Goal: Information Seeking & Learning: Learn about a topic

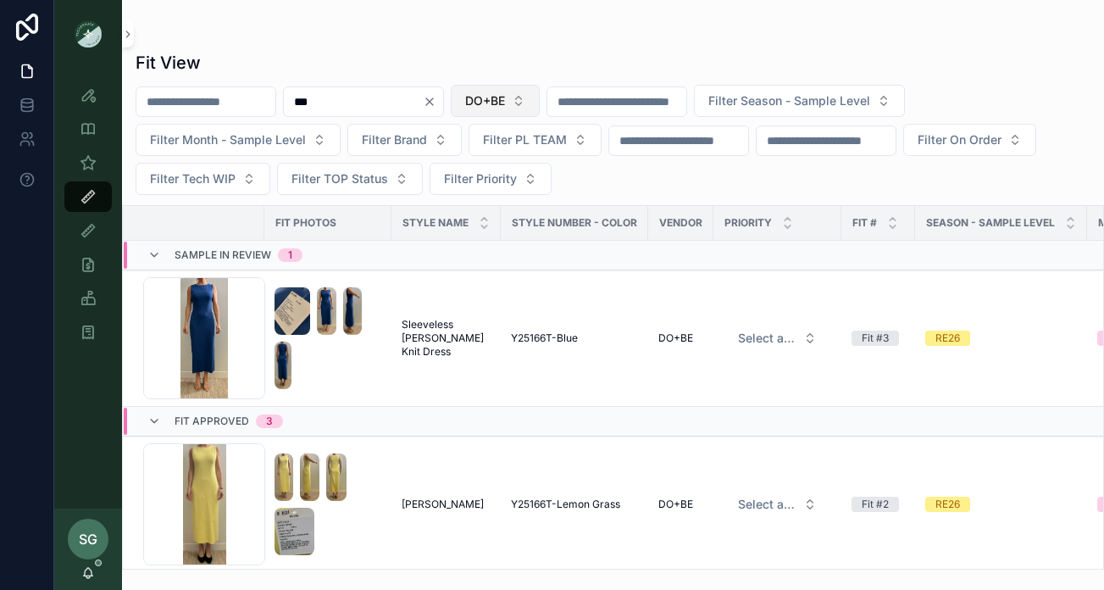
click at [540, 95] on button "DO+BE" at bounding box center [495, 101] width 89 height 32
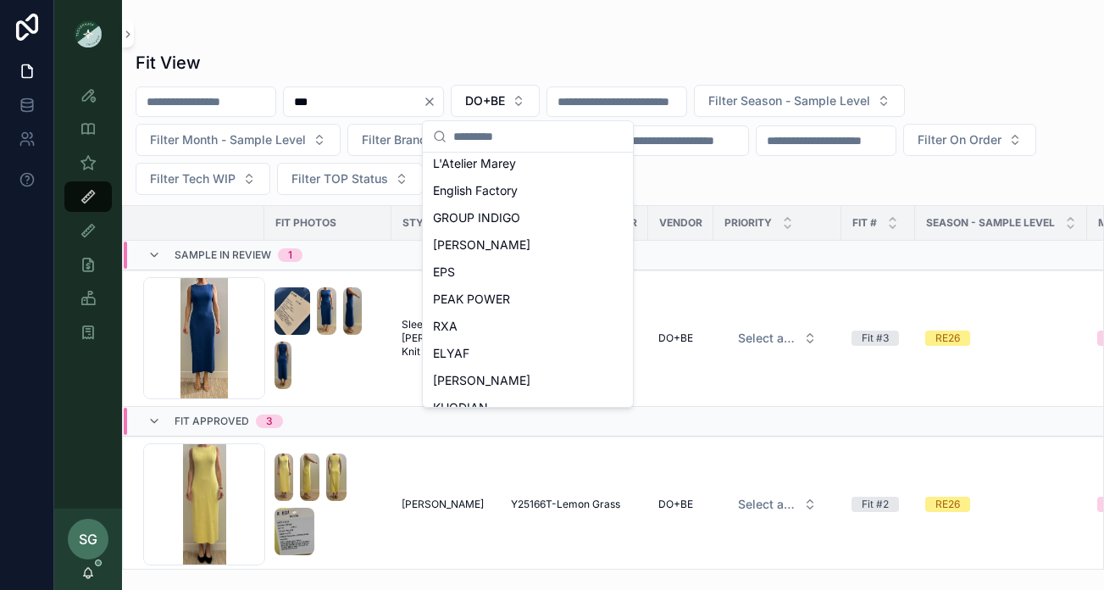
scroll to position [783, 0]
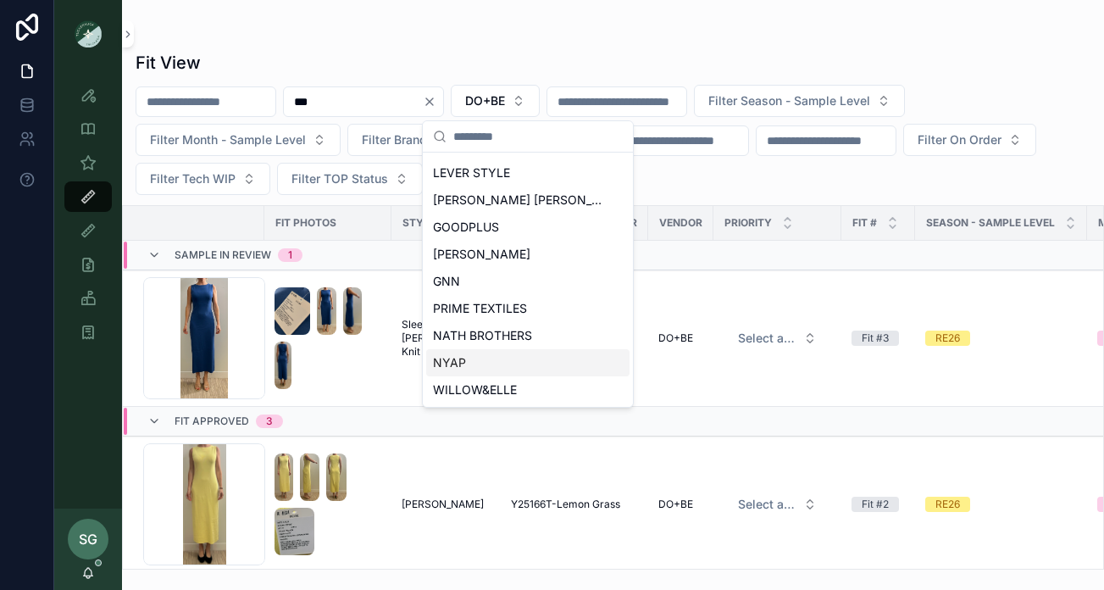
click at [462, 363] on span "NYAP" at bounding box center [449, 362] width 33 height 17
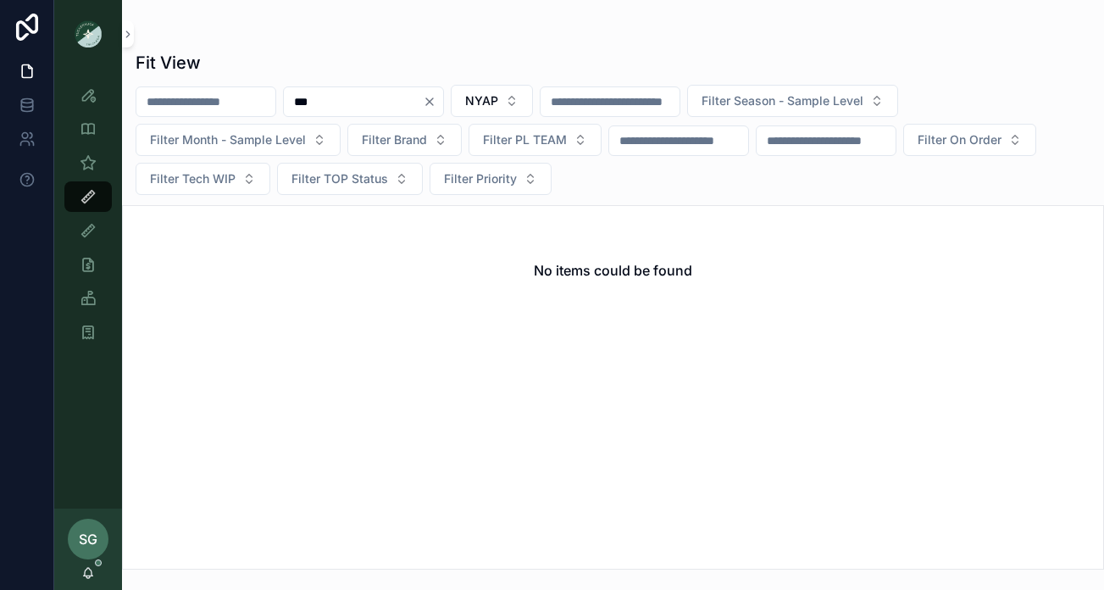
click at [433, 105] on icon "Clear" at bounding box center [429, 101] width 7 height 7
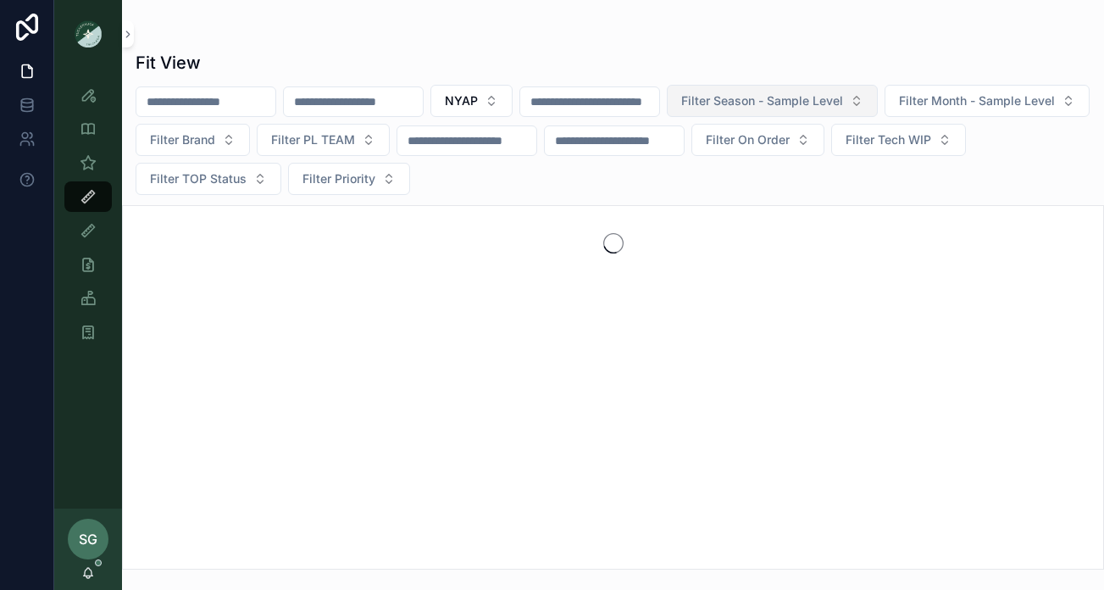
click at [843, 101] on span "Filter Season - Sample Level" at bounding box center [762, 100] width 162 height 17
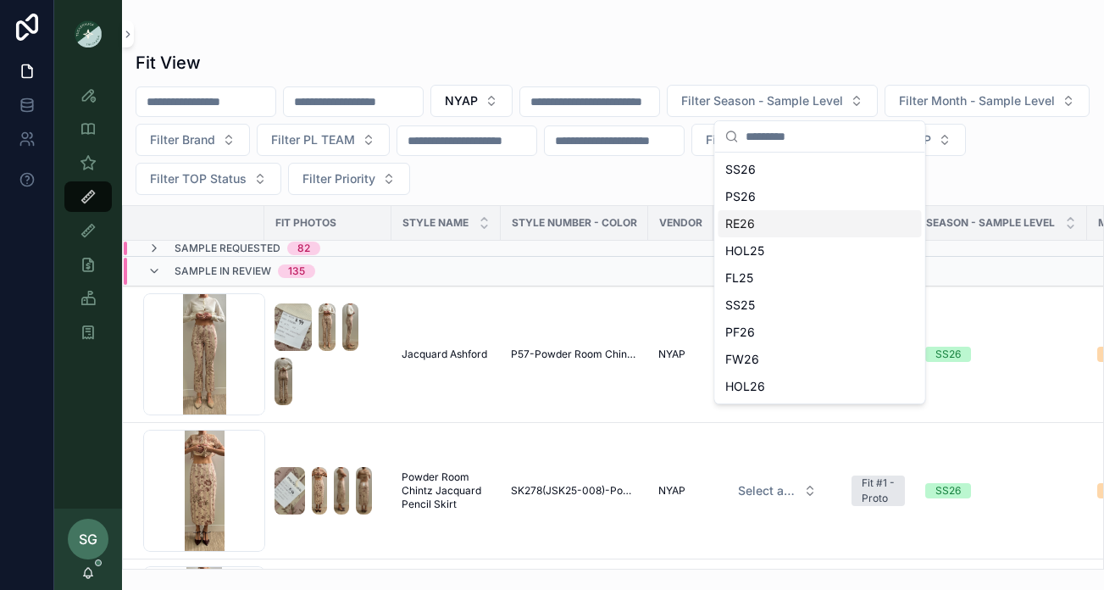
click at [752, 219] on div "RE26" at bounding box center [819, 223] width 203 height 27
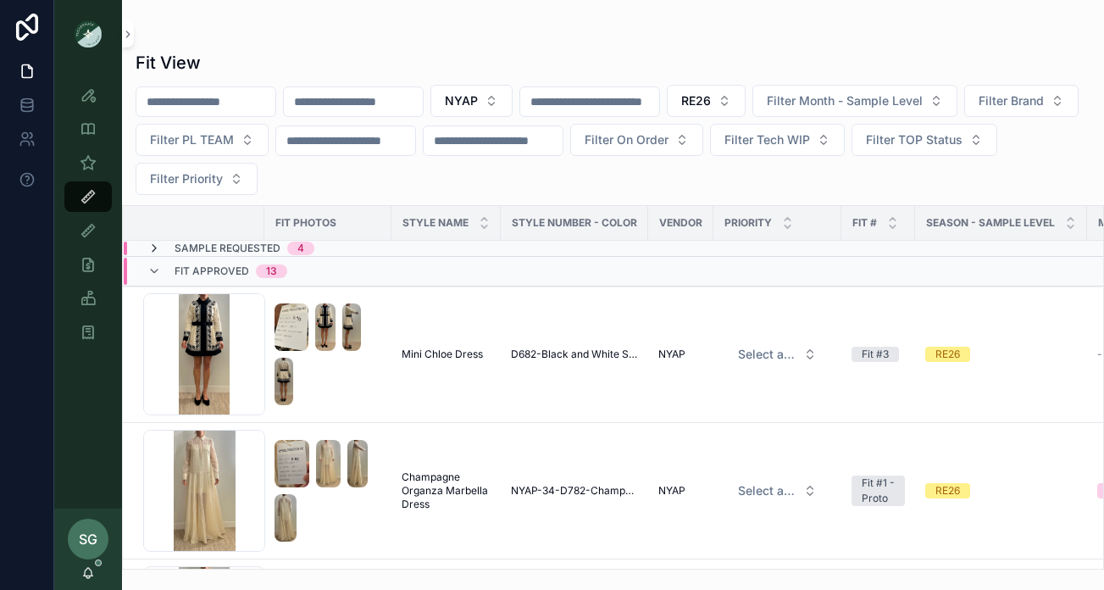
click at [155, 247] on icon "scrollable content" at bounding box center [154, 248] width 14 height 14
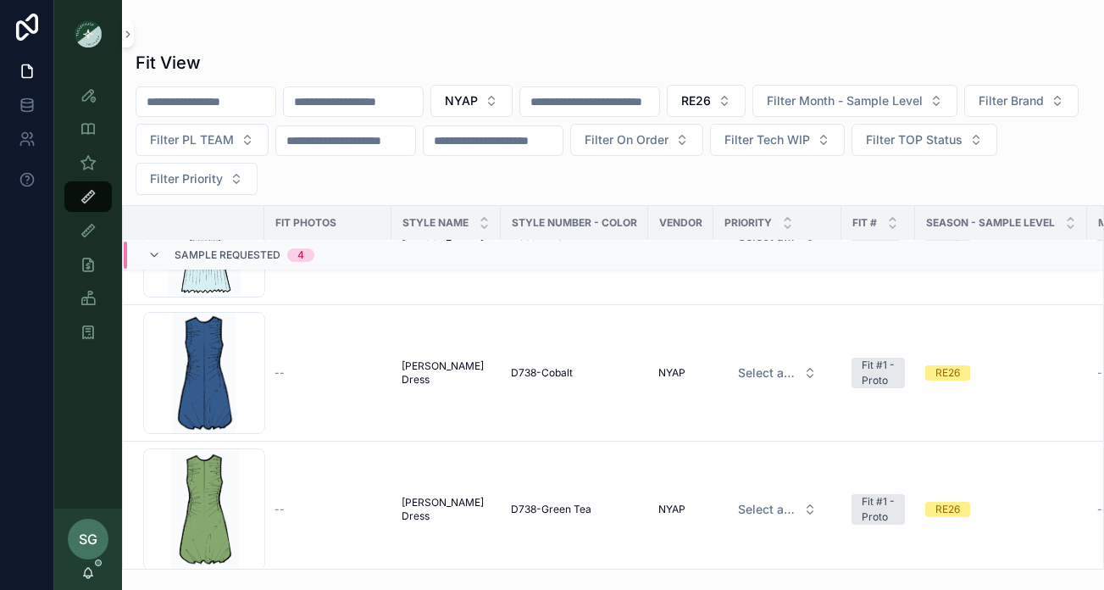
scroll to position [263, 0]
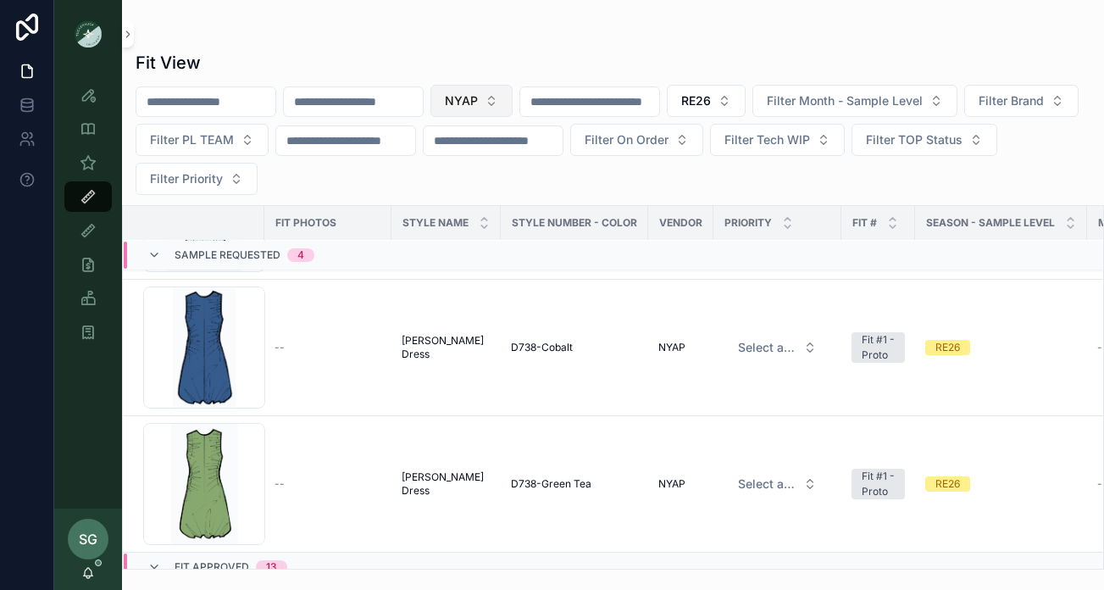
click at [513, 95] on button "NYAP" at bounding box center [471, 101] width 82 height 32
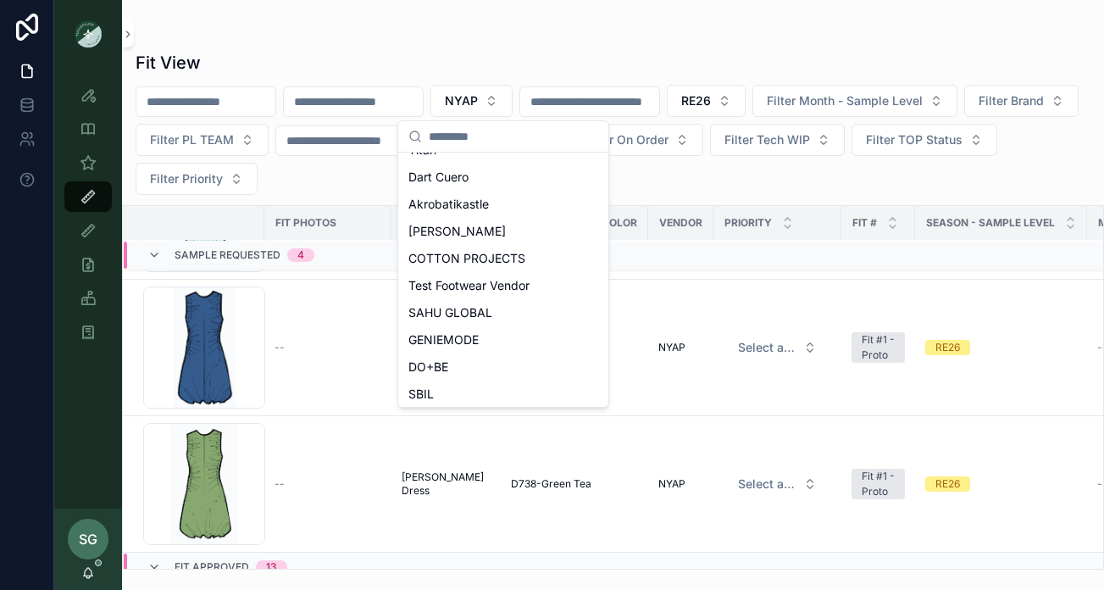
scroll to position [212, 0]
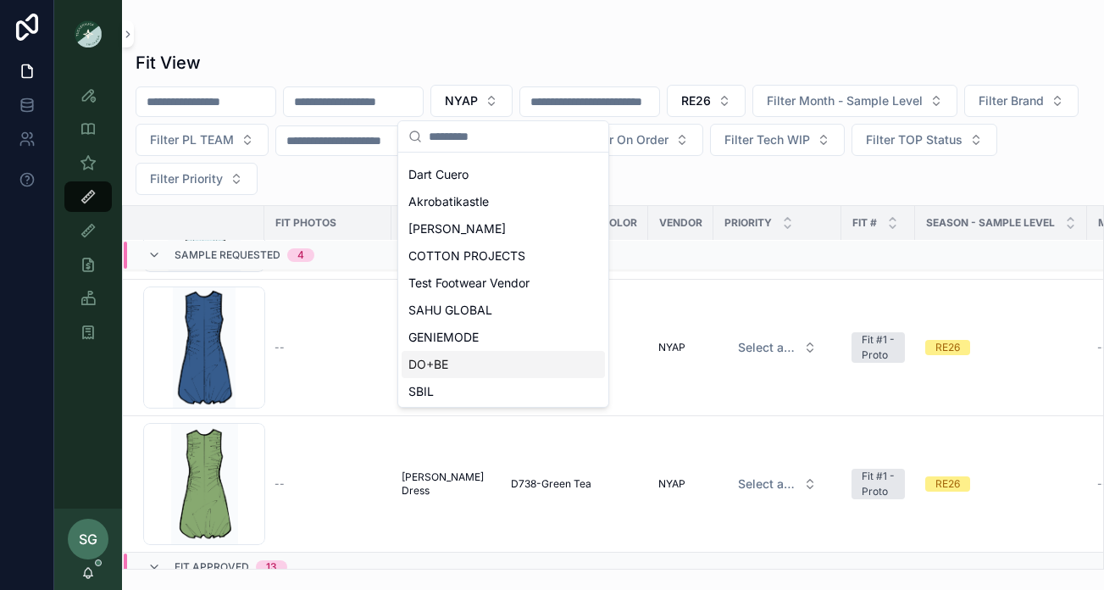
click at [437, 365] on span "DO+BE" at bounding box center [428, 364] width 40 height 17
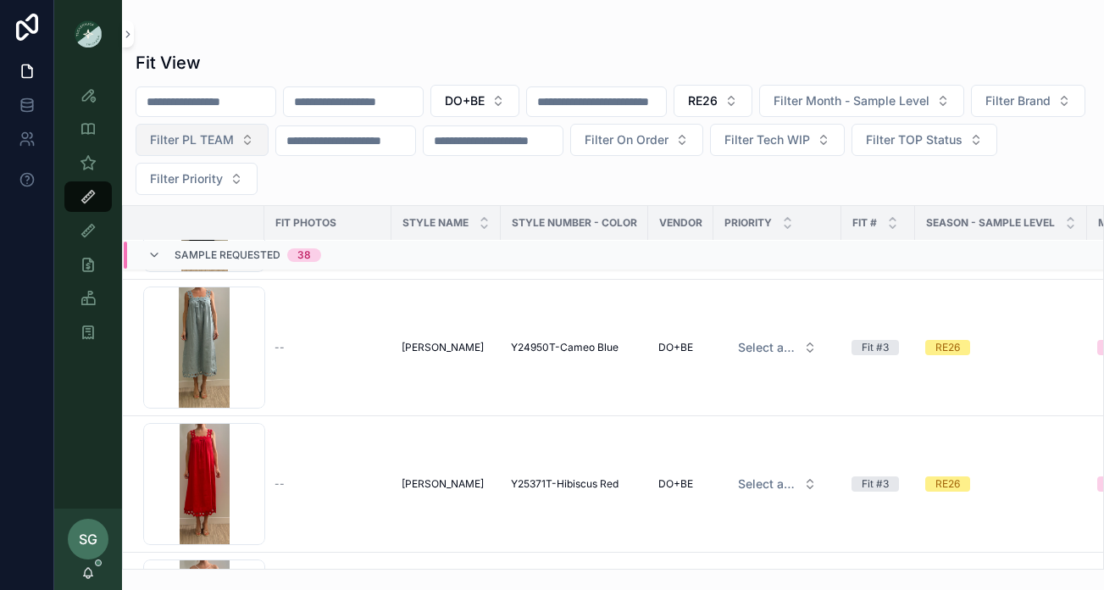
click at [234, 140] on span "Filter PL TEAM" at bounding box center [192, 139] width 84 height 17
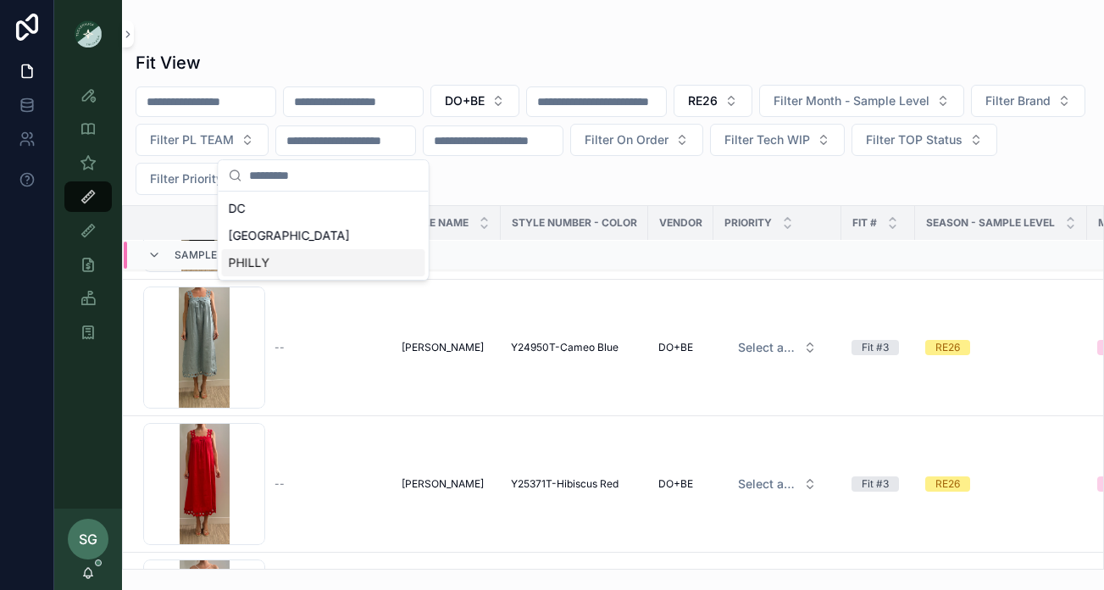
click at [291, 254] on div "PHILLY" at bounding box center [323, 262] width 203 height 27
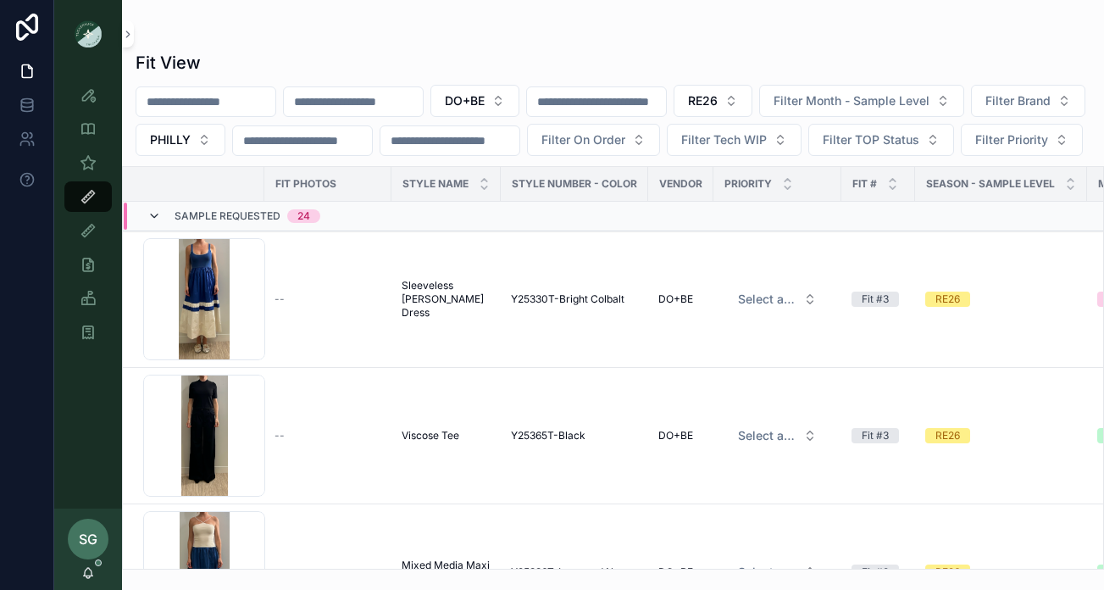
click at [152, 223] on icon "scrollable content" at bounding box center [154, 216] width 14 height 14
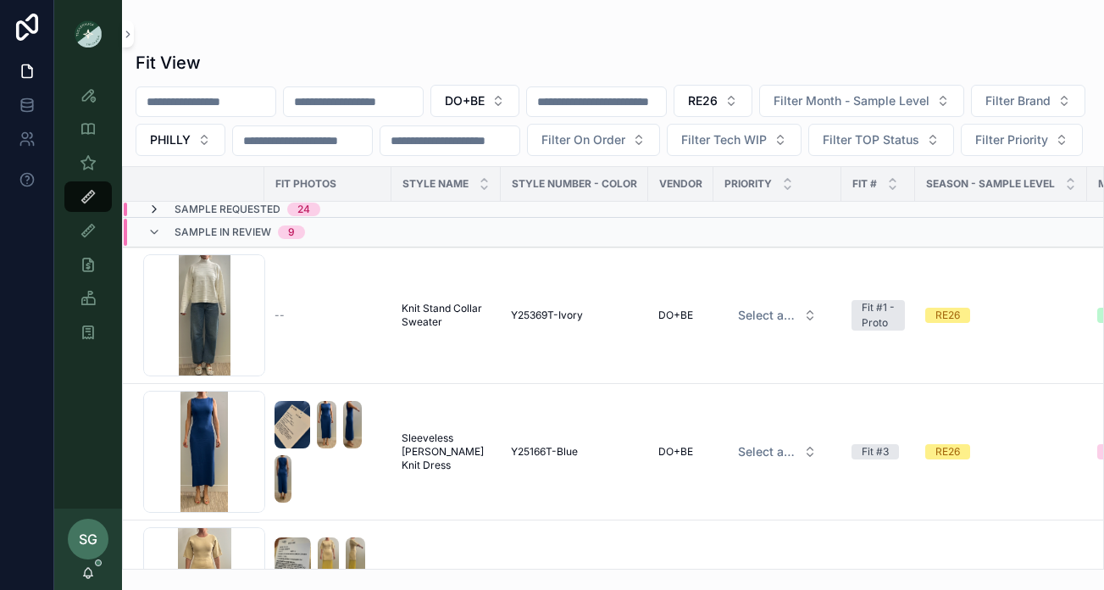
click at [153, 216] on icon "scrollable content" at bounding box center [154, 209] width 14 height 14
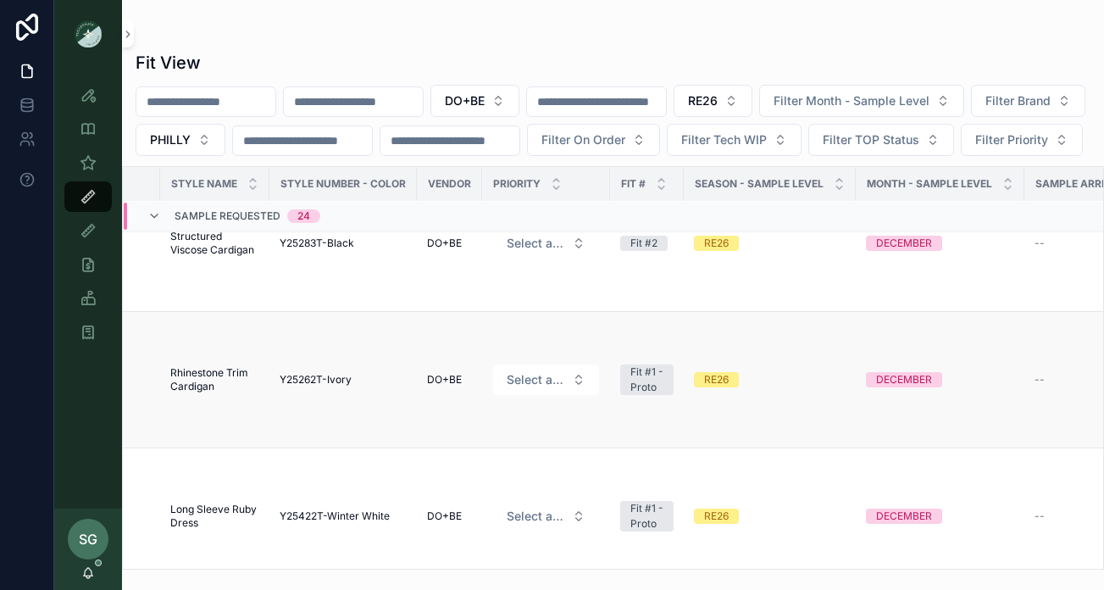
scroll to position [2671, 0]
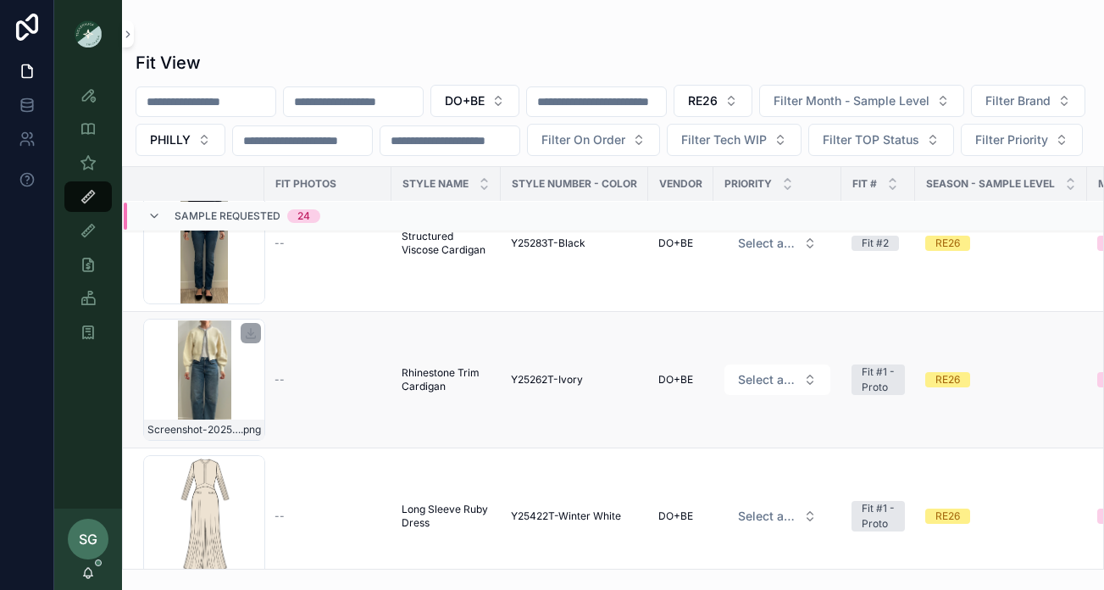
click at [233, 432] on div "Screenshot-2025-08-18-at-10.41.41-AM .png" at bounding box center [204, 380] width 122 height 122
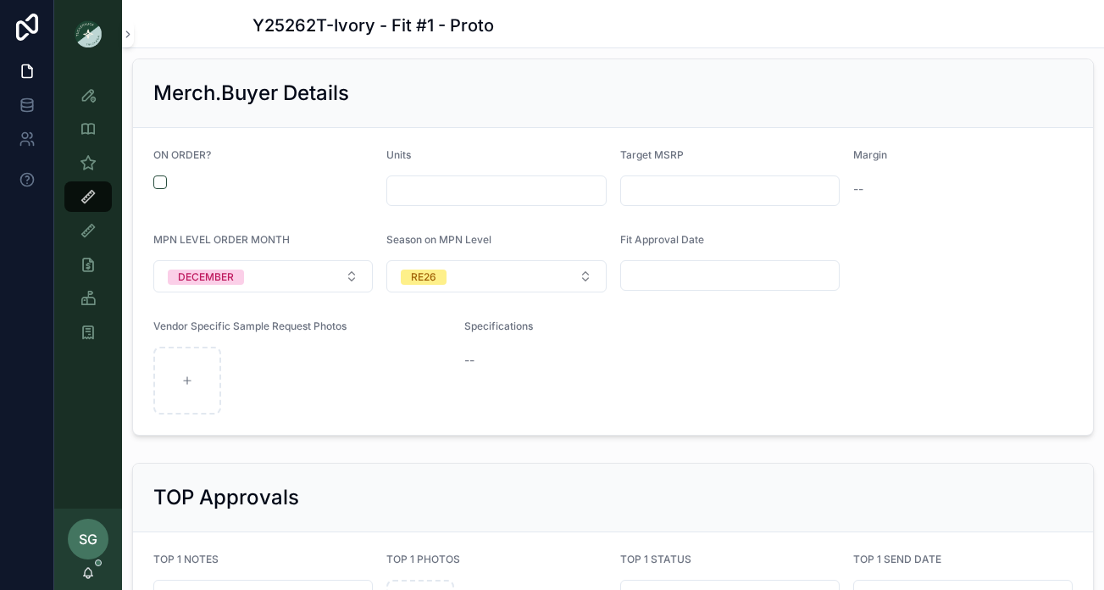
scroll to position [1977, 0]
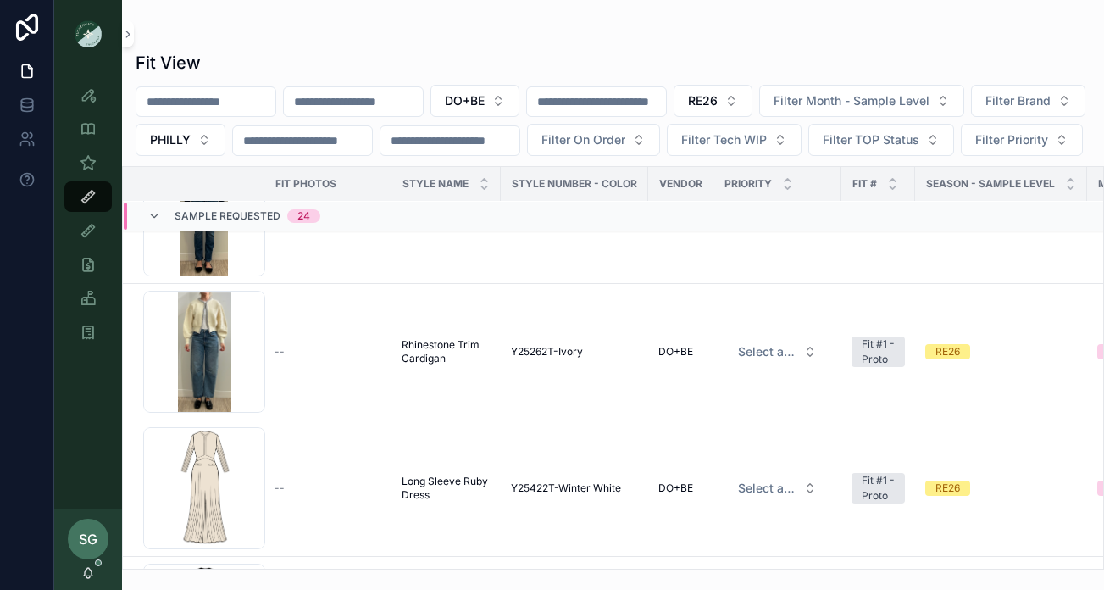
scroll to position [2717, 0]
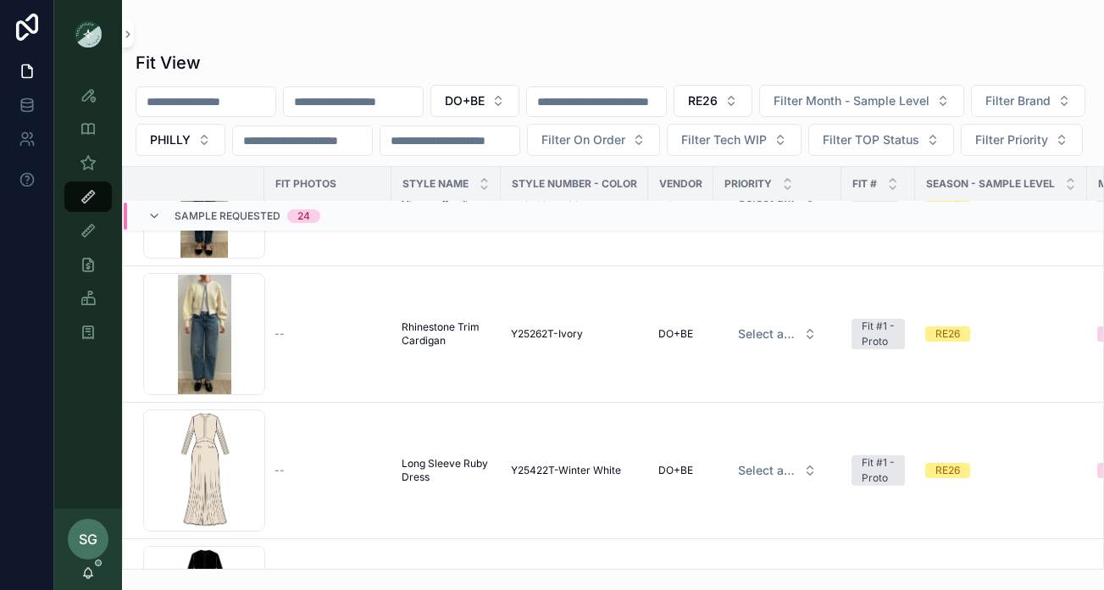
click at [370, 103] on input "scrollable content" at bounding box center [353, 102] width 139 height 24
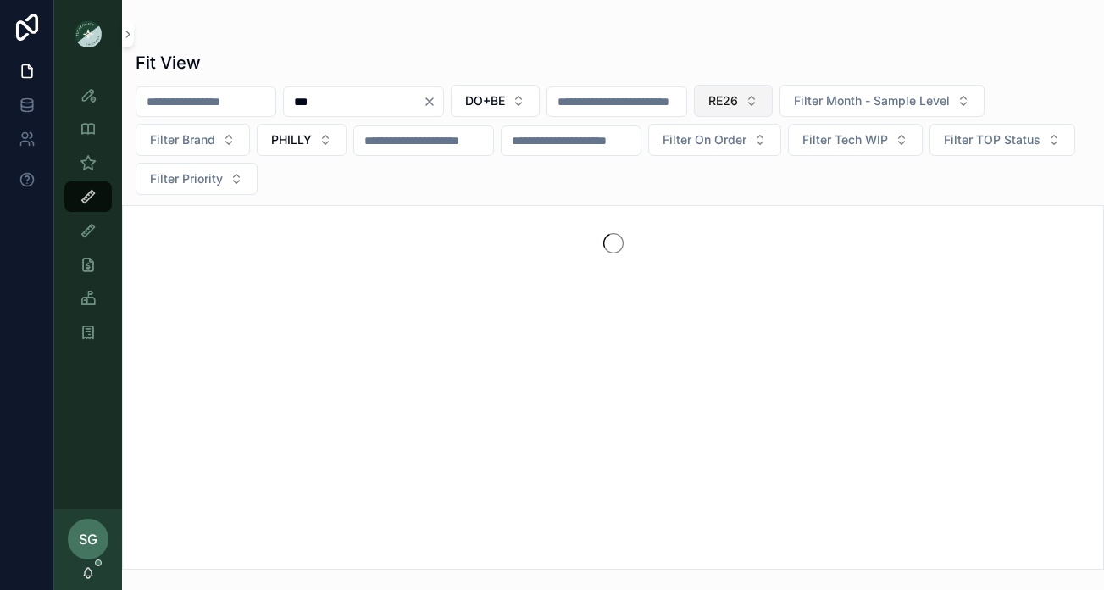
type input "***"
click at [773, 99] on button "RE26" at bounding box center [733, 101] width 79 height 32
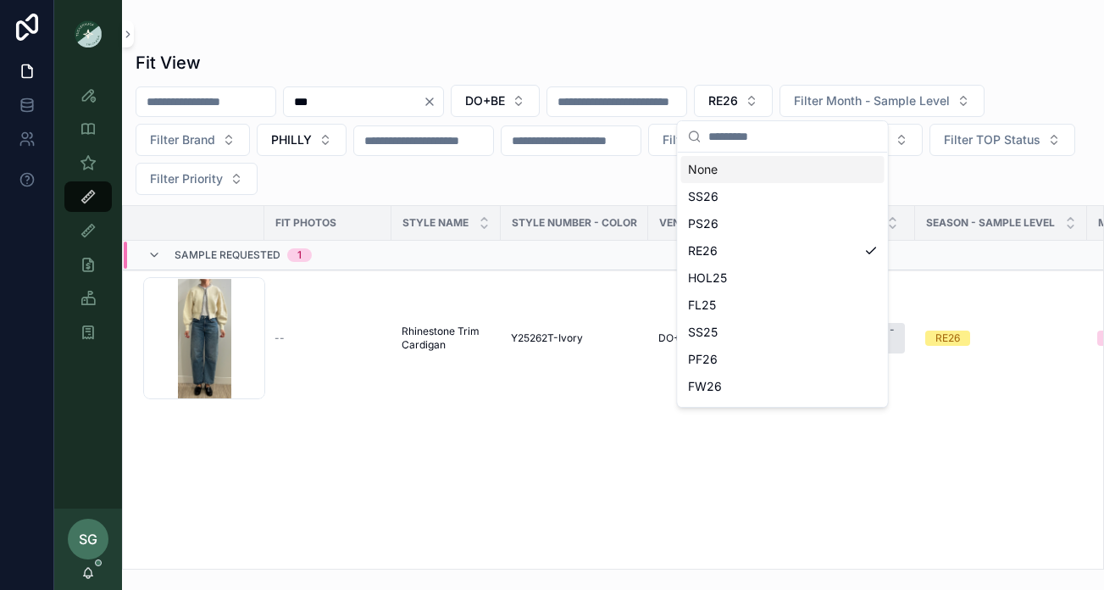
click at [725, 170] on div "None" at bounding box center [782, 169] width 203 height 27
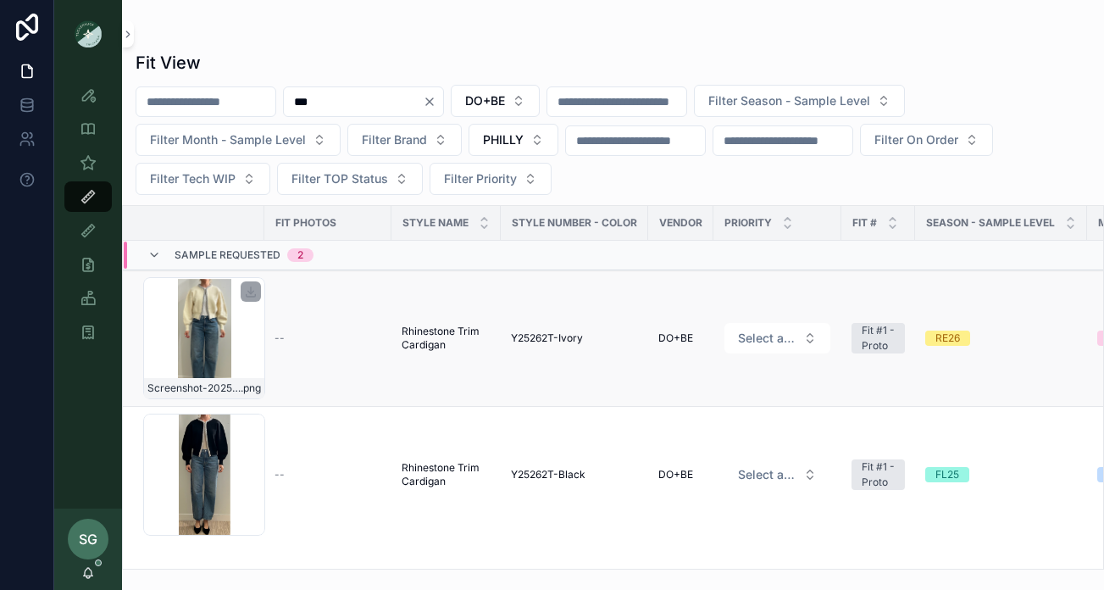
click at [193, 341] on div "Screenshot-2025-08-18-at-10.41.41-AM .png" at bounding box center [204, 338] width 122 height 122
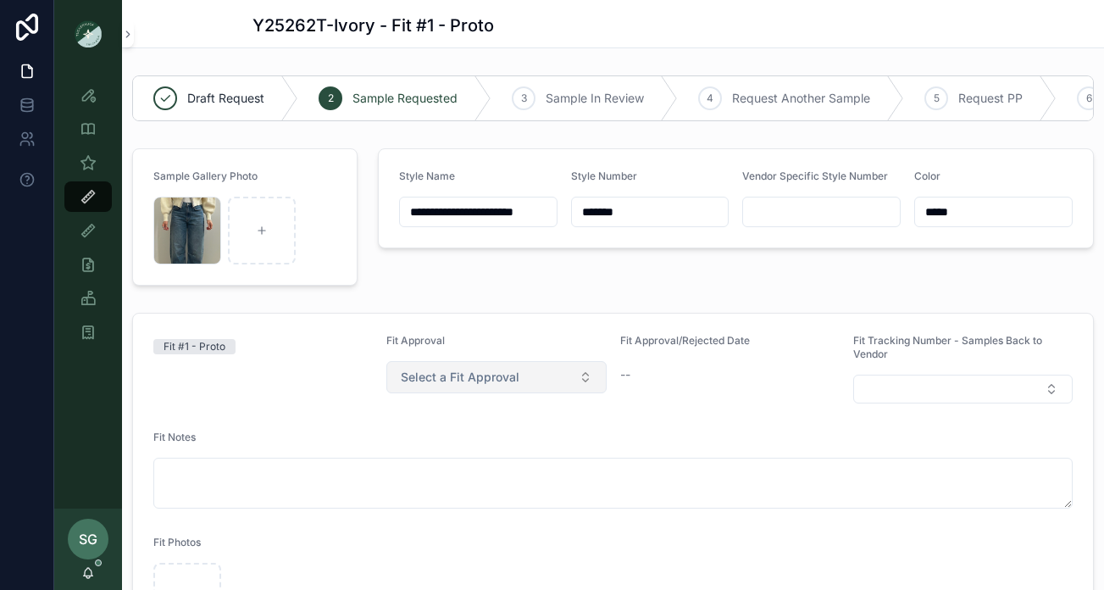
click at [595, 383] on button "Select a Fit Approval" at bounding box center [495, 377] width 219 height 32
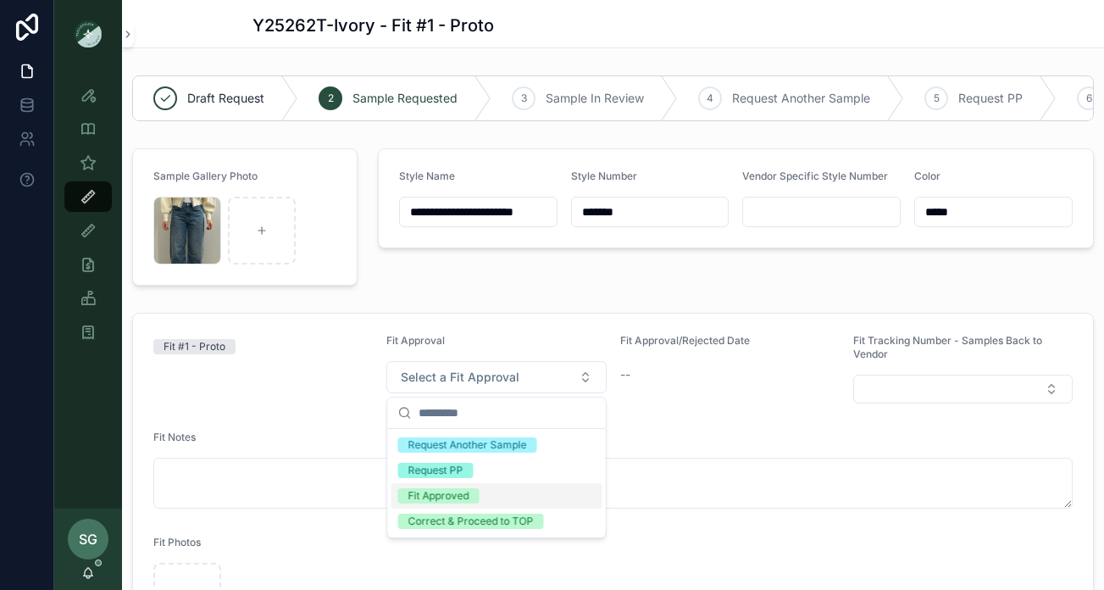
click at [439, 496] on div "Fit Approved" at bounding box center [438, 495] width 61 height 15
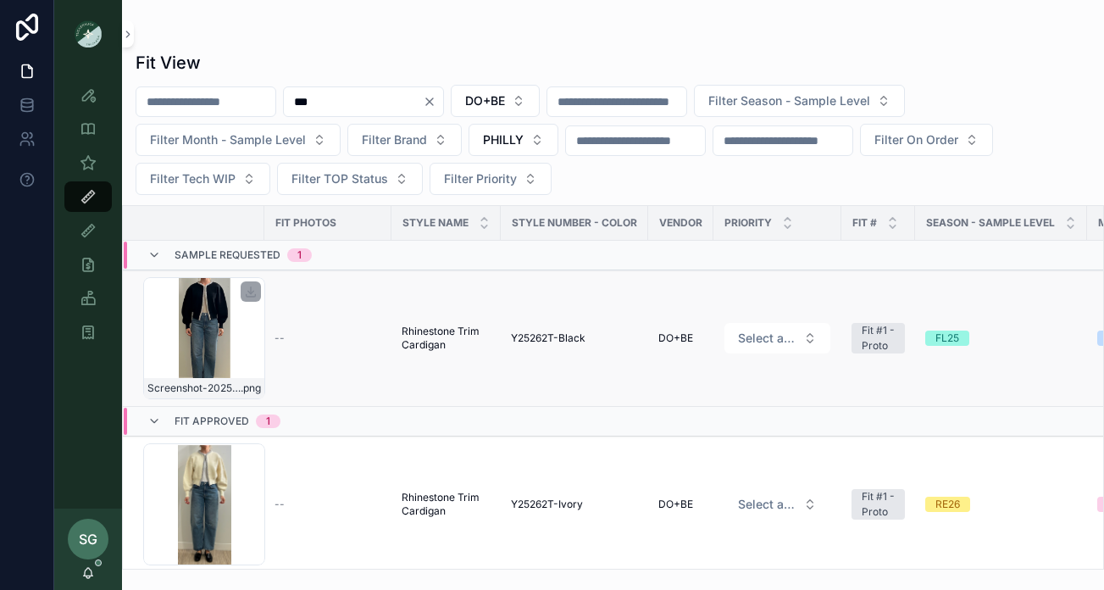
click at [236, 346] on div "Screenshot-2025-08-18-at-10.39.19-AM .png" at bounding box center [204, 338] width 122 height 122
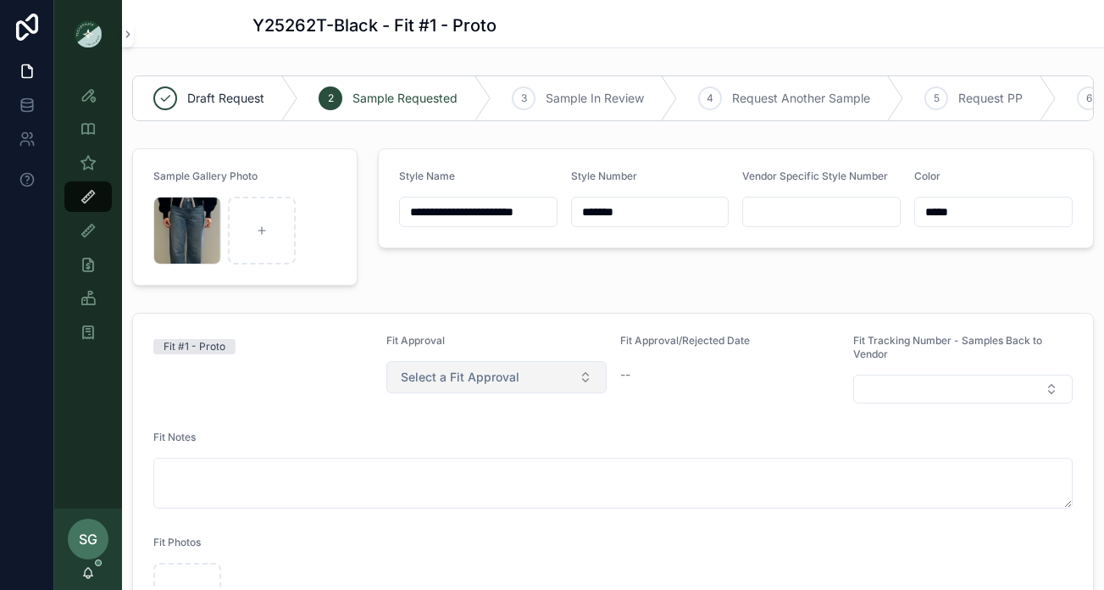
click at [579, 374] on button "Select a Fit Approval" at bounding box center [495, 377] width 219 height 32
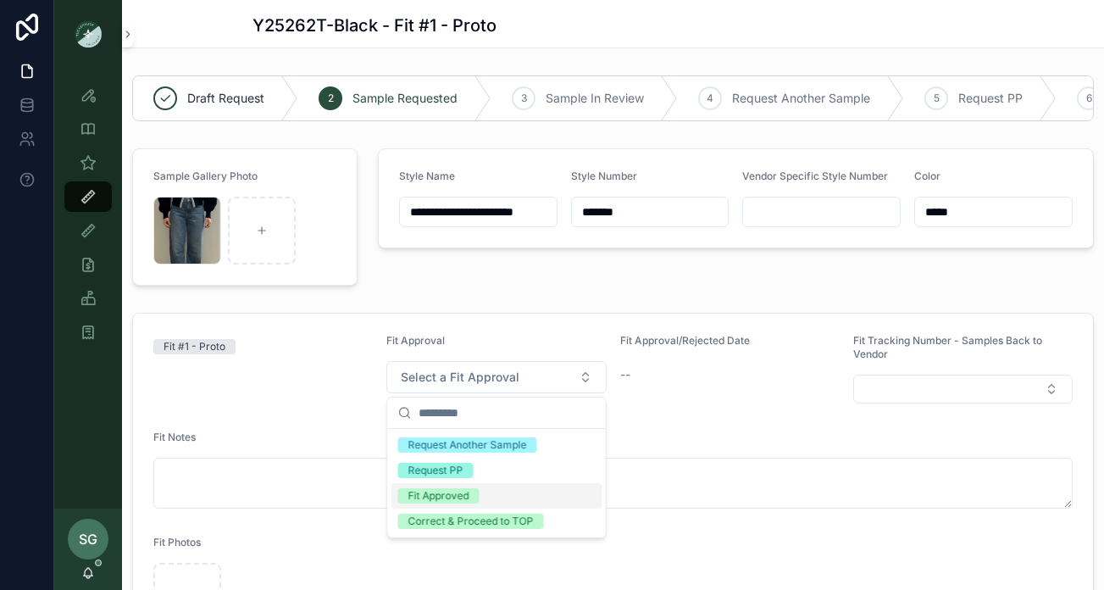
click at [449, 500] on div "Fit Approved" at bounding box center [438, 495] width 61 height 15
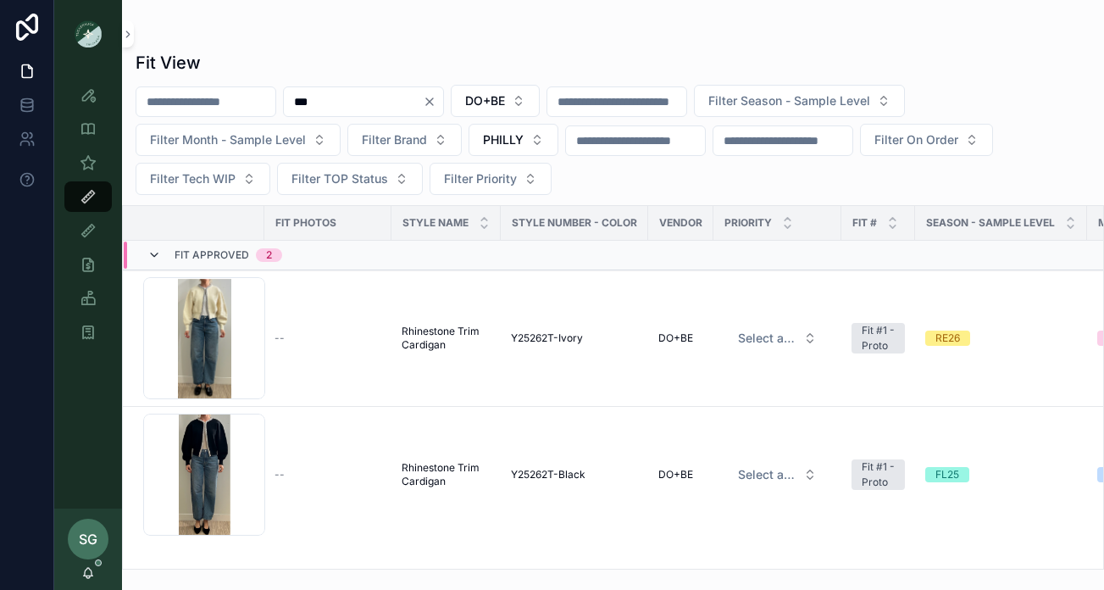
click at [156, 252] on icon "scrollable content" at bounding box center [154, 255] width 14 height 14
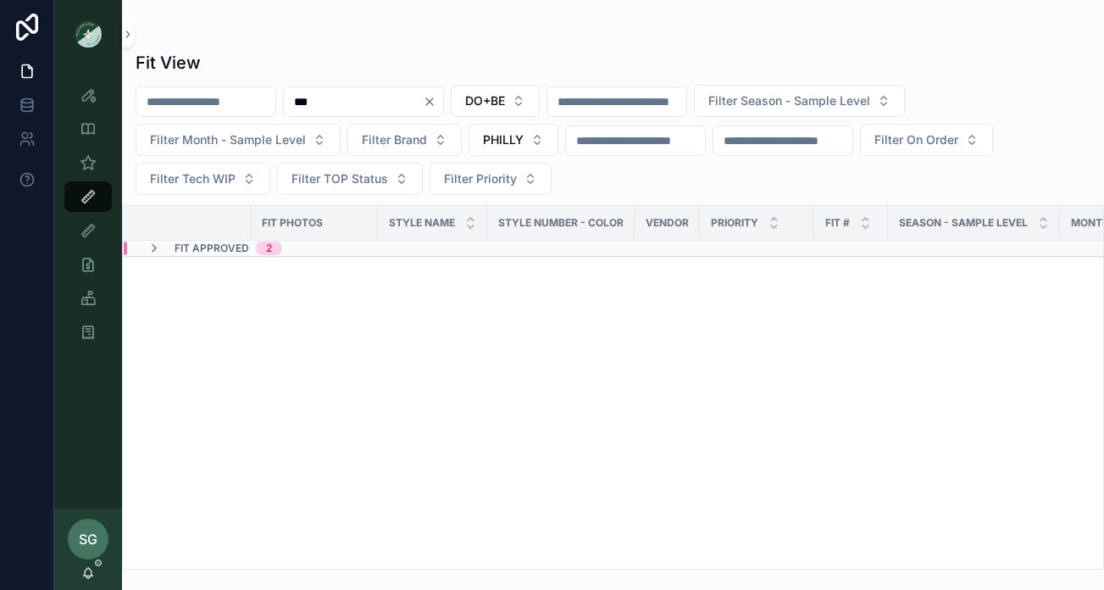
click at [436, 105] on icon "Clear" at bounding box center [430, 102] width 14 height 14
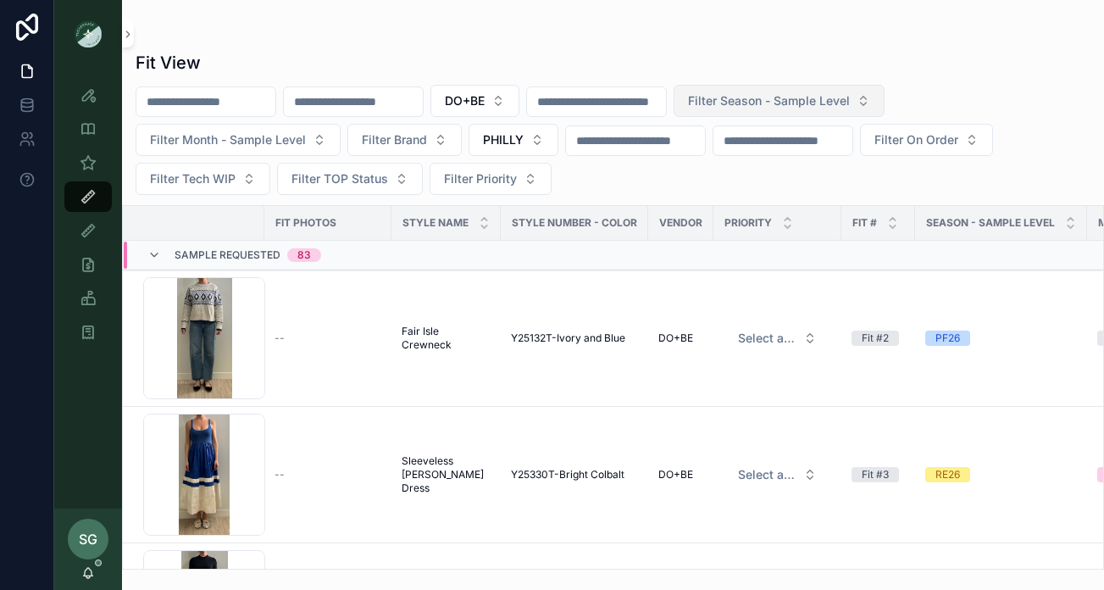
click at [834, 103] on span "Filter Season - Sample Level" at bounding box center [769, 100] width 162 height 17
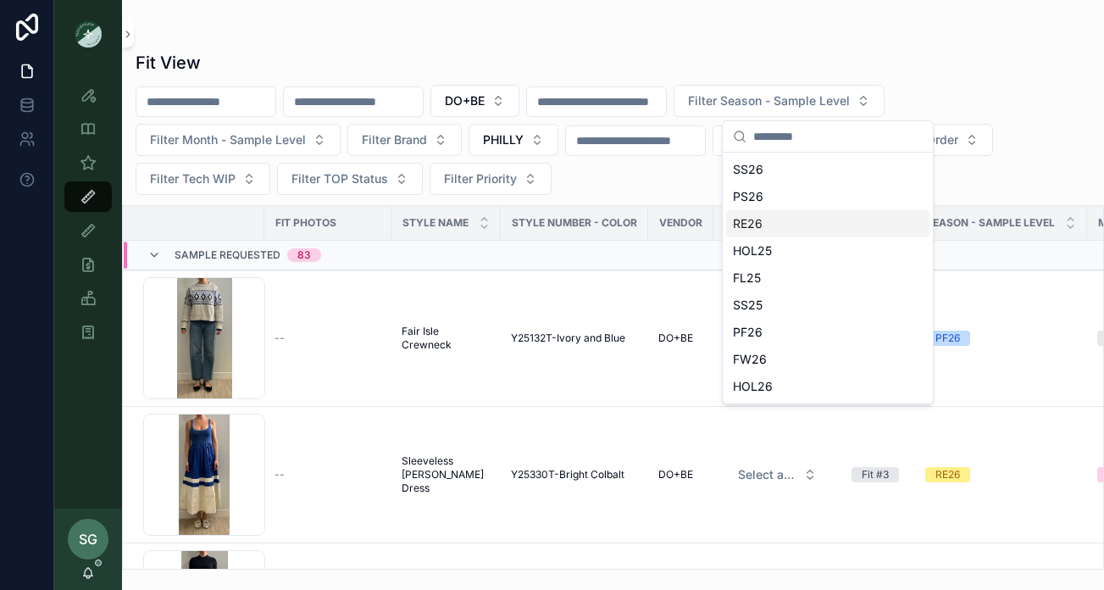
click at [789, 222] on div "RE26" at bounding box center [827, 223] width 203 height 27
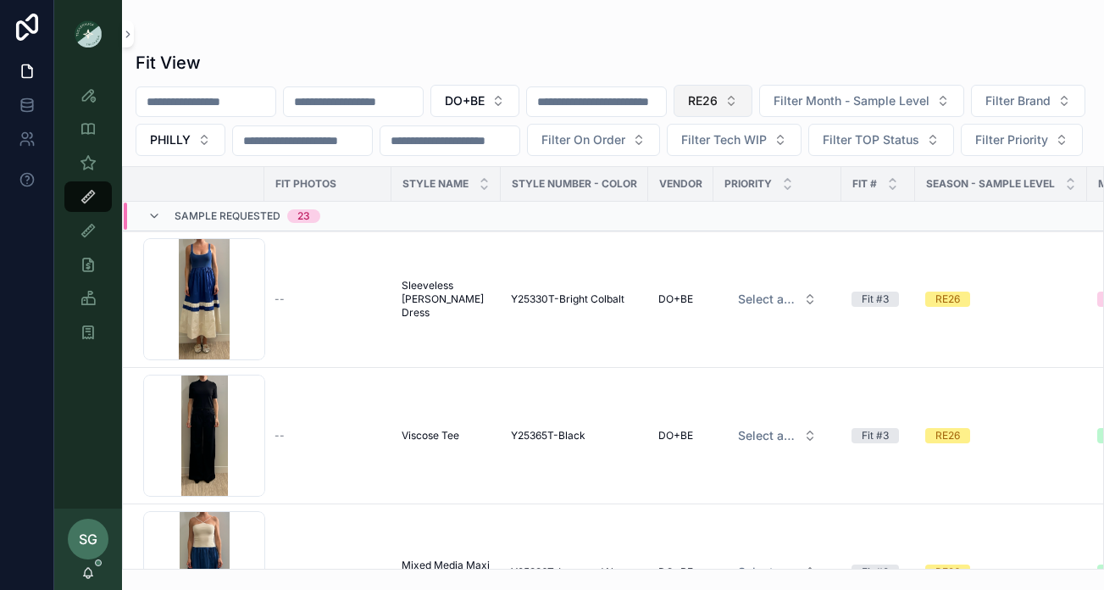
click at [752, 107] on button "RE26" at bounding box center [712, 101] width 79 height 32
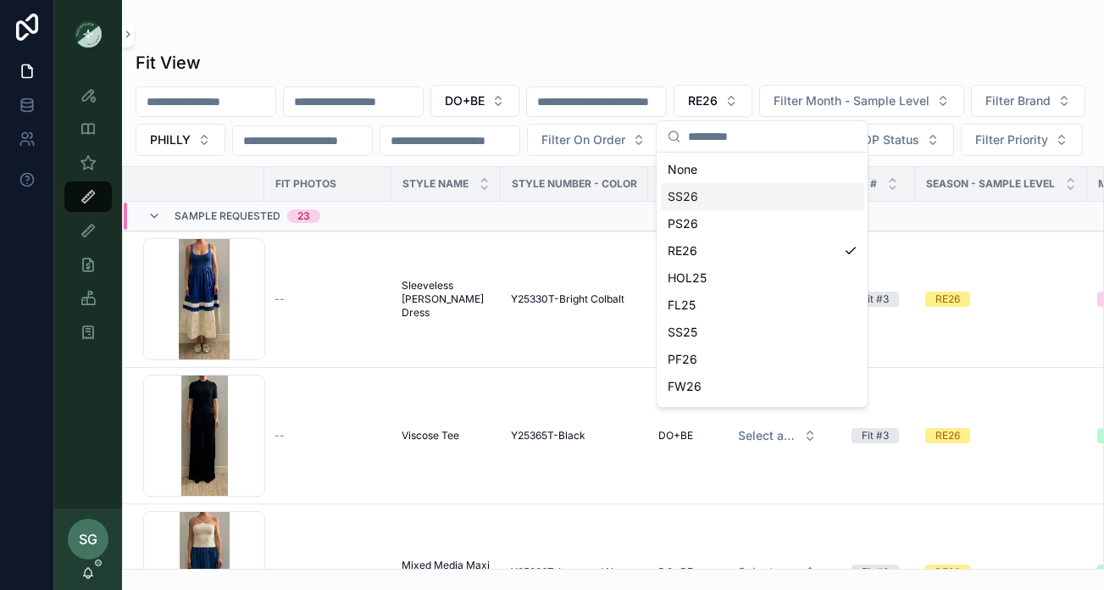
click at [707, 193] on div "SS26" at bounding box center [762, 196] width 203 height 27
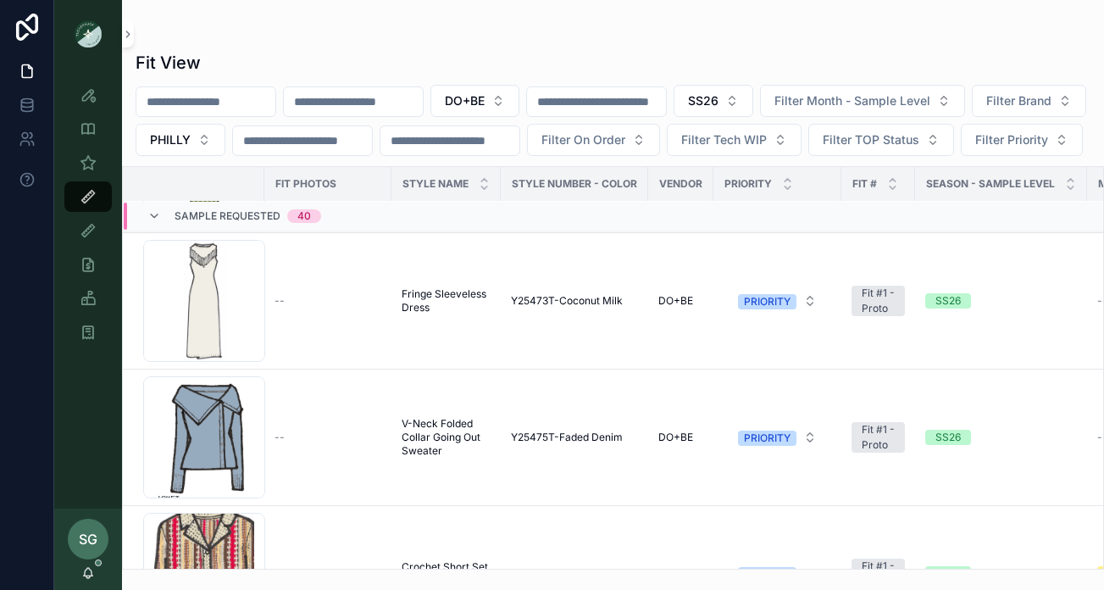
scroll to position [103, 0]
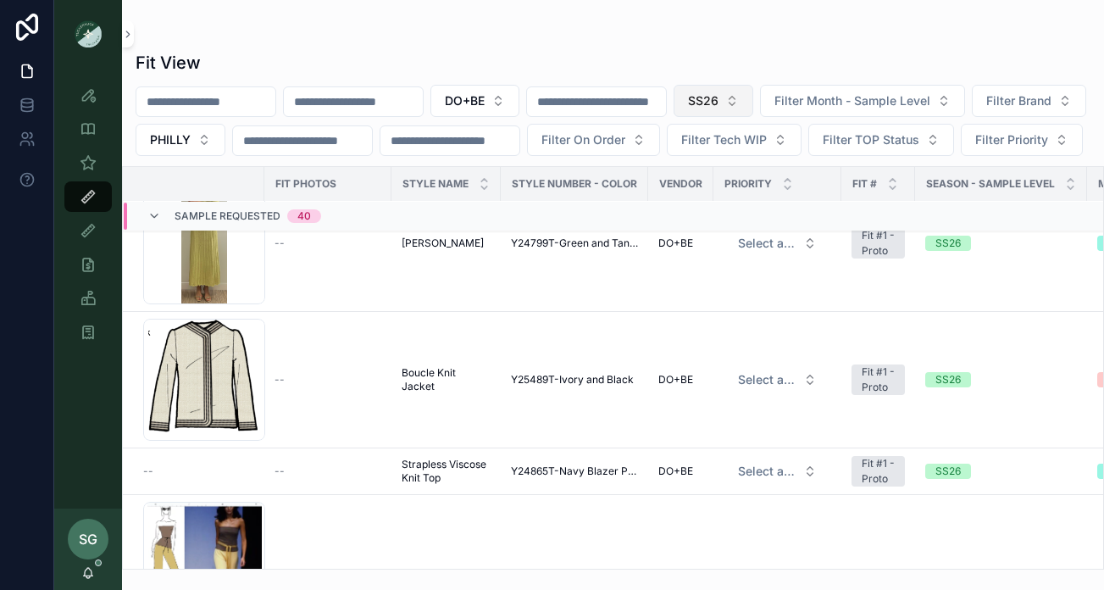
click at [753, 103] on button "SS26" at bounding box center [713, 101] width 80 height 32
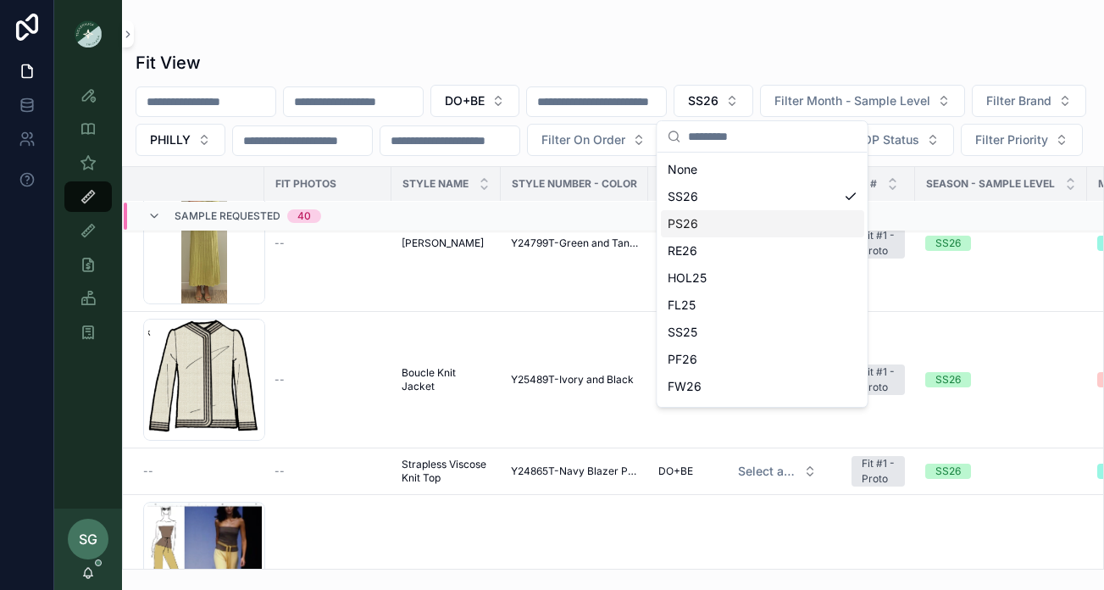
click at [691, 222] on div "PS26" at bounding box center [762, 223] width 203 height 27
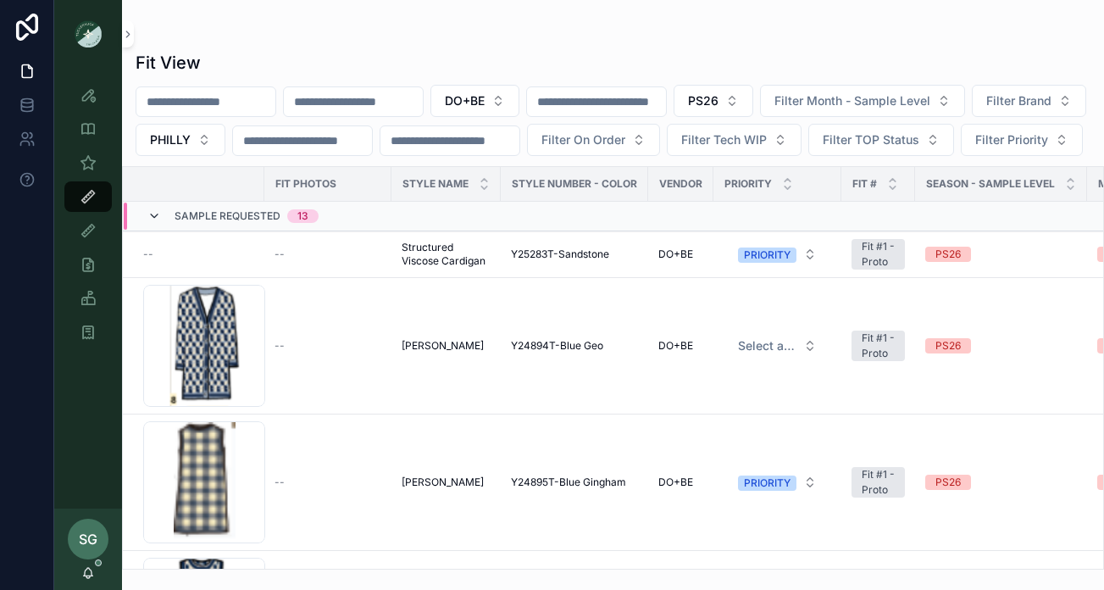
click at [155, 223] on icon "scrollable content" at bounding box center [154, 216] width 14 height 14
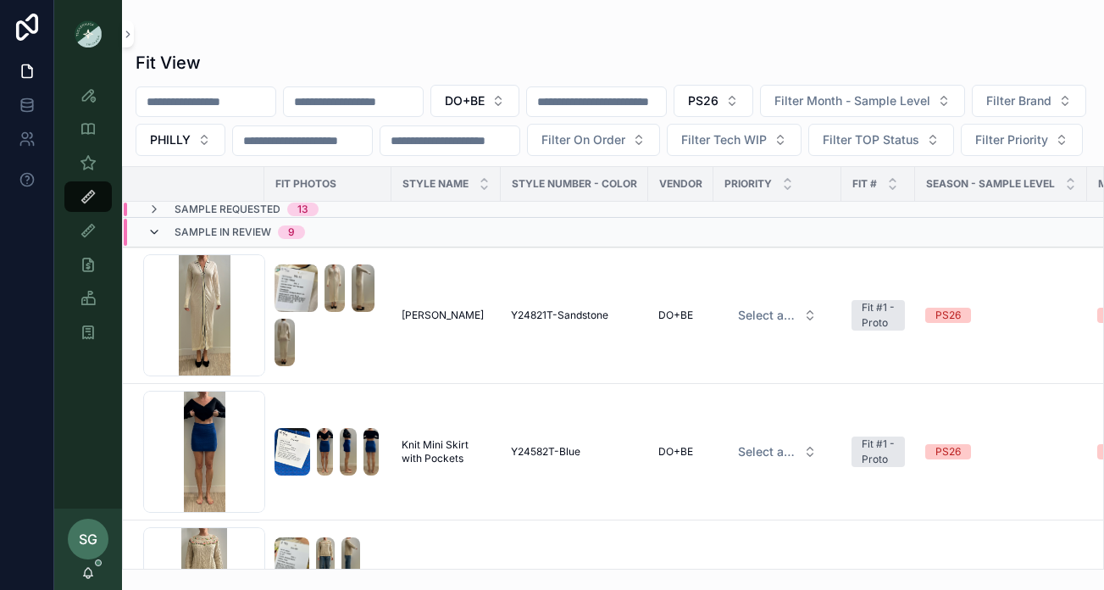
click at [154, 239] on icon "scrollable content" at bounding box center [154, 232] width 14 height 14
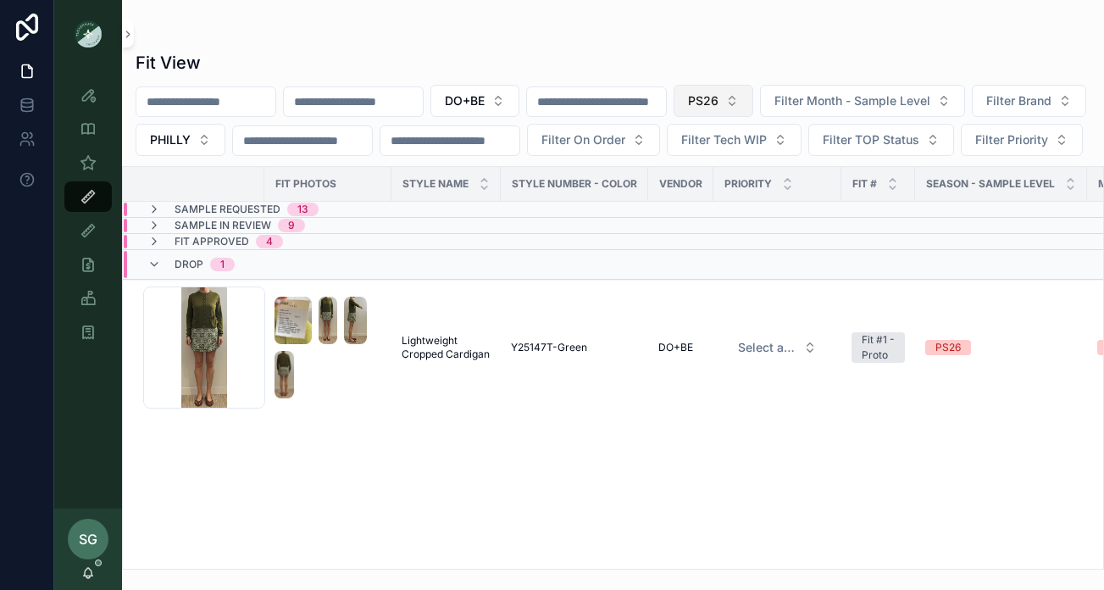
click at [753, 98] on button "PS26" at bounding box center [713, 101] width 80 height 32
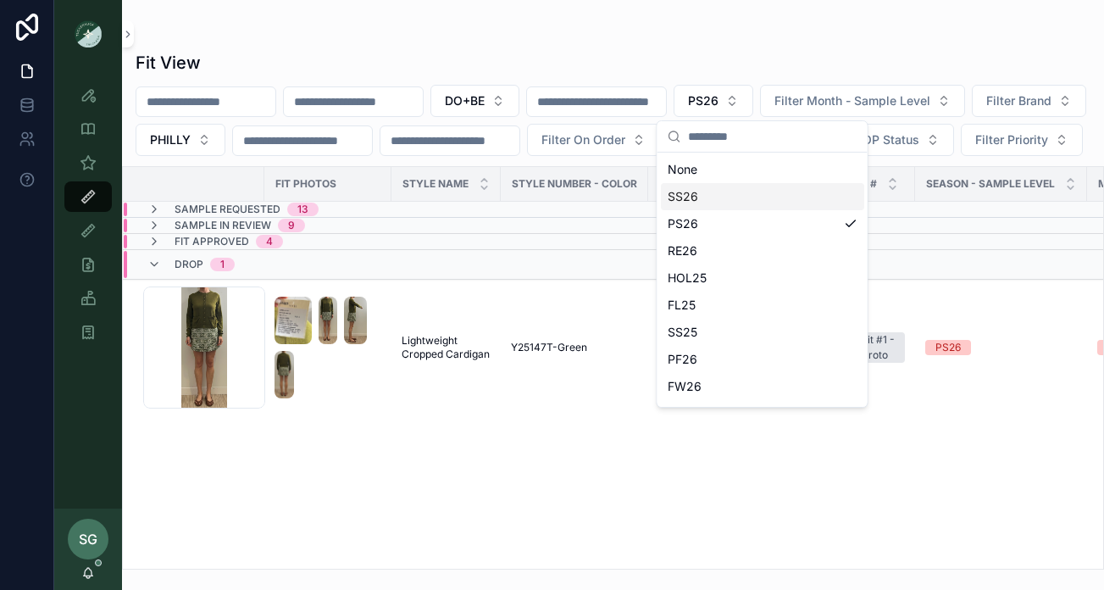
click at [702, 192] on div "SS26" at bounding box center [762, 196] width 203 height 27
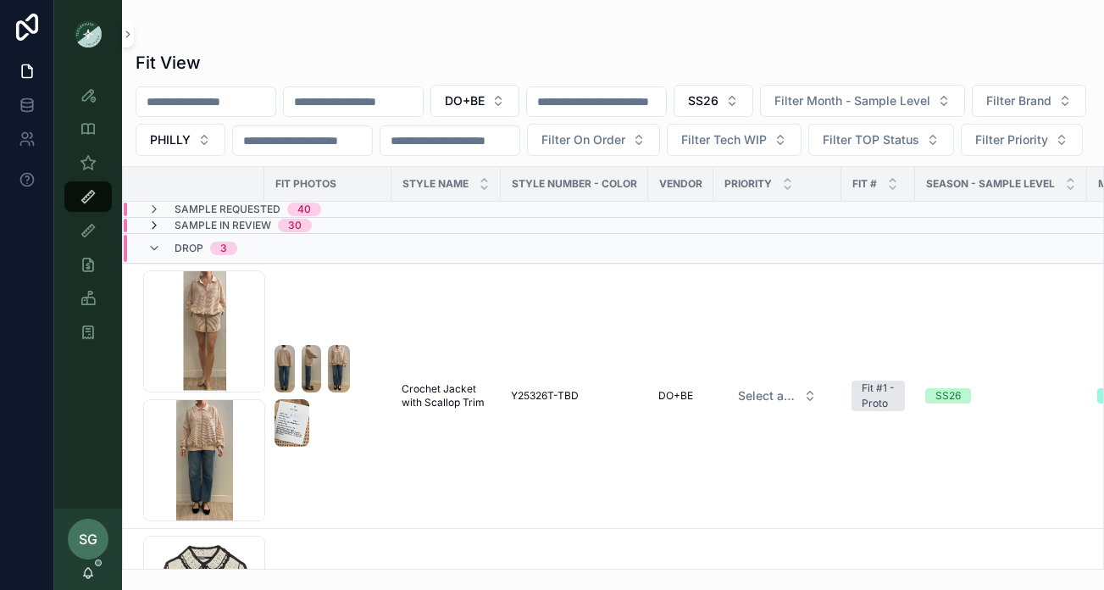
click at [154, 232] on icon "scrollable content" at bounding box center [154, 226] width 14 height 14
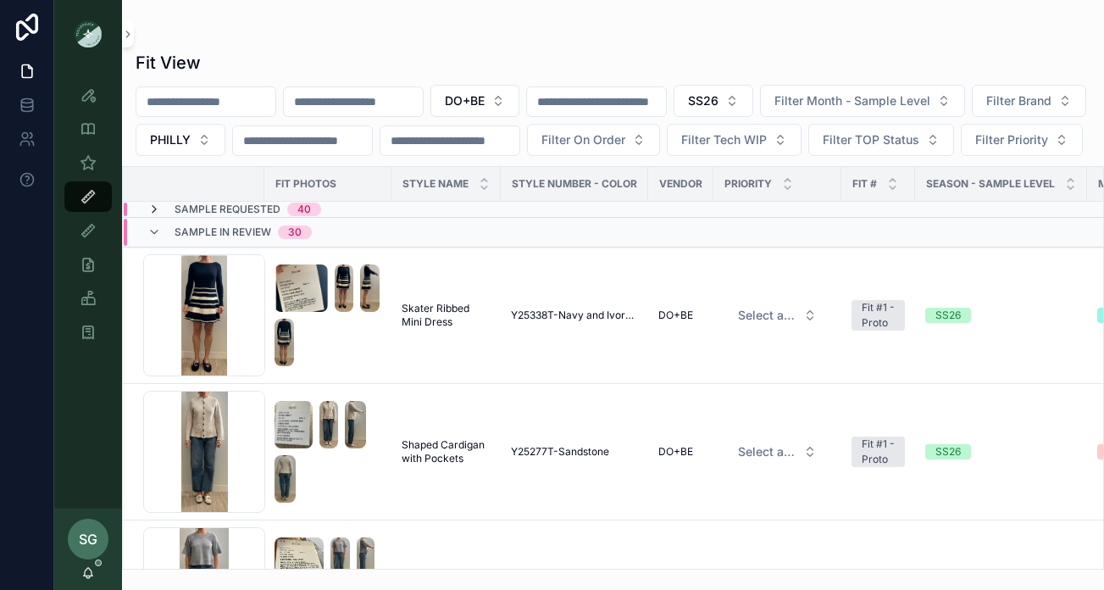
click at [152, 216] on icon "scrollable content" at bounding box center [154, 209] width 14 height 14
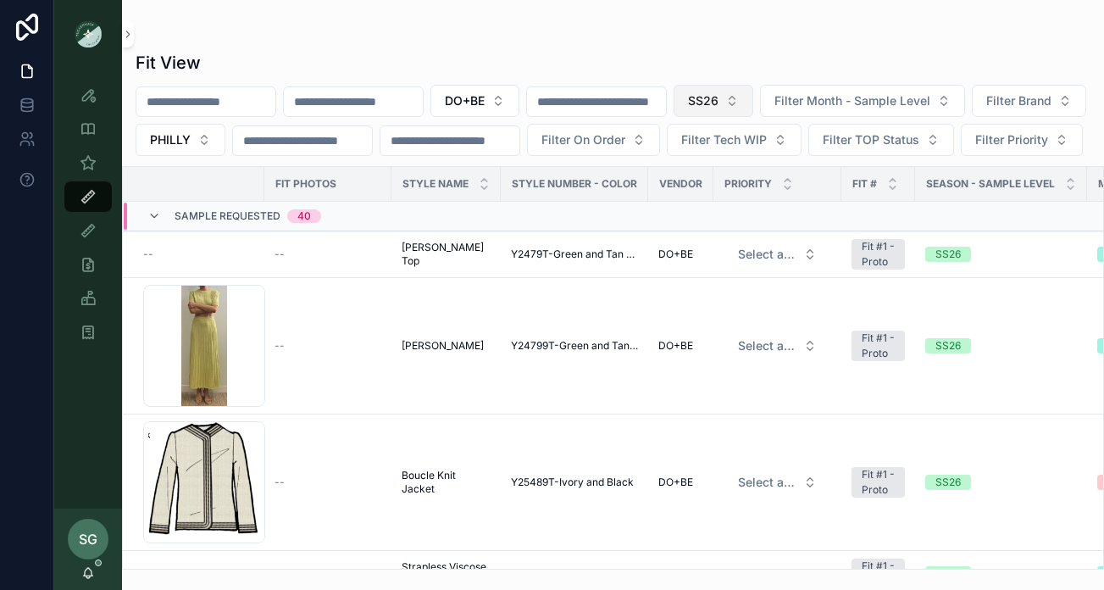
click at [753, 96] on button "SS26" at bounding box center [713, 101] width 80 height 32
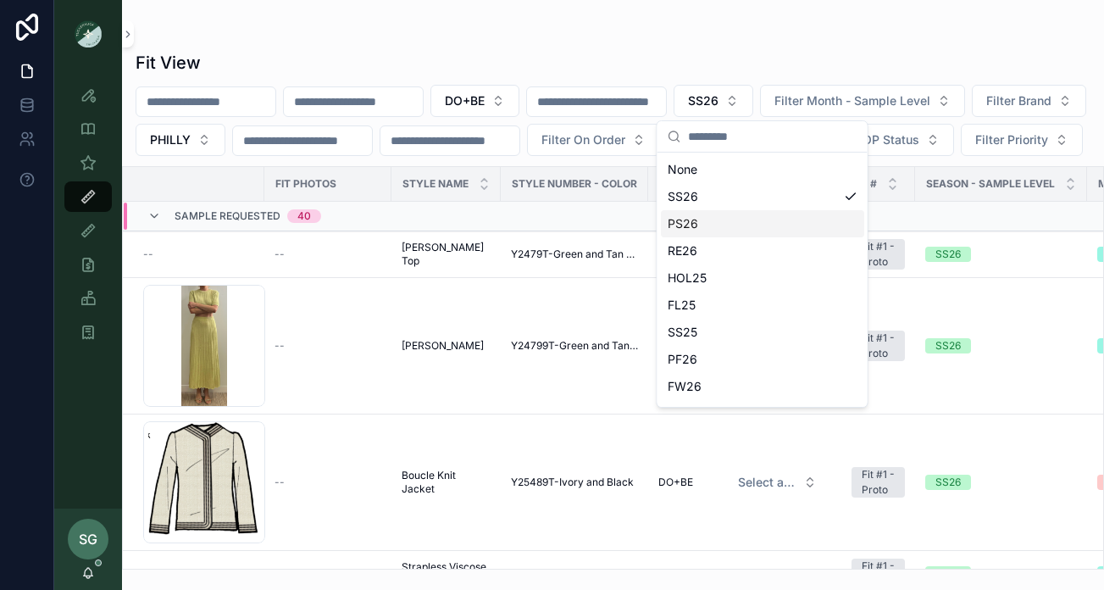
click at [690, 224] on div "PS26" at bounding box center [762, 223] width 203 height 27
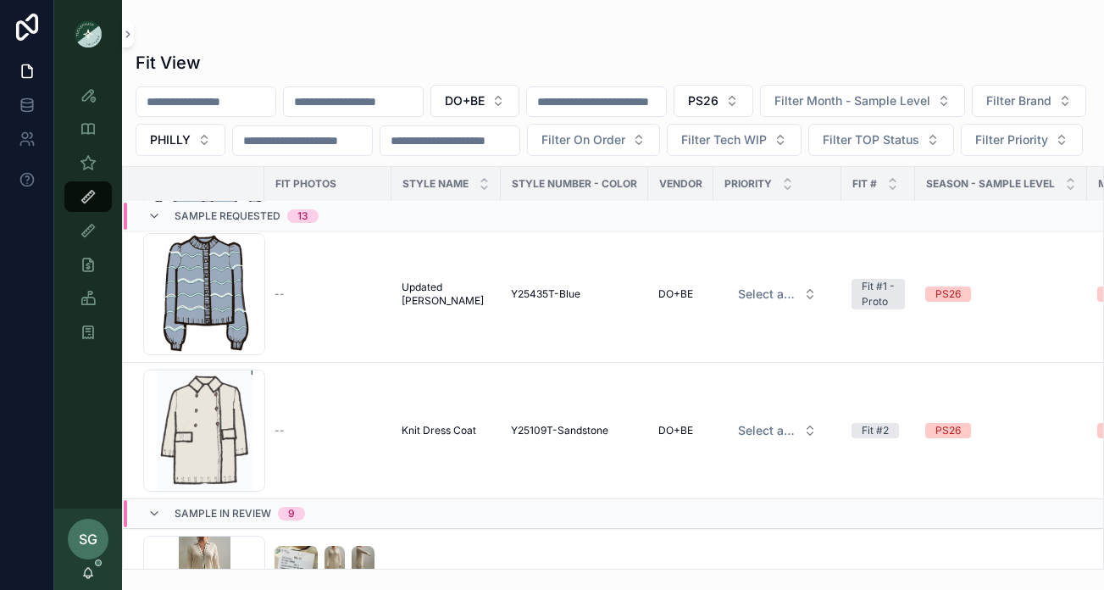
scroll to position [1411, 0]
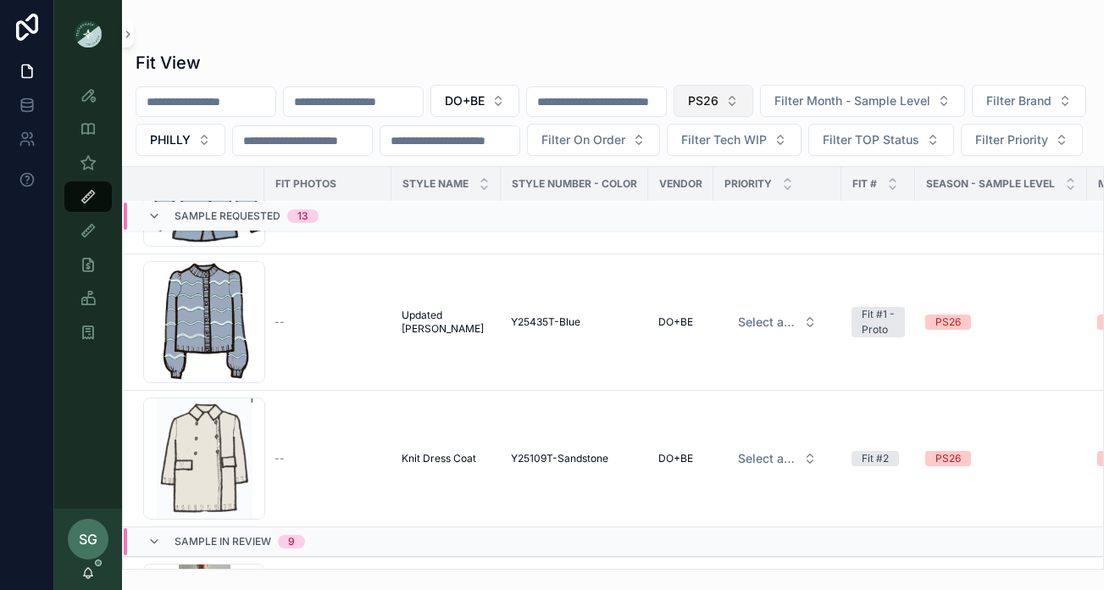
click at [753, 105] on button "PS26" at bounding box center [713, 101] width 80 height 32
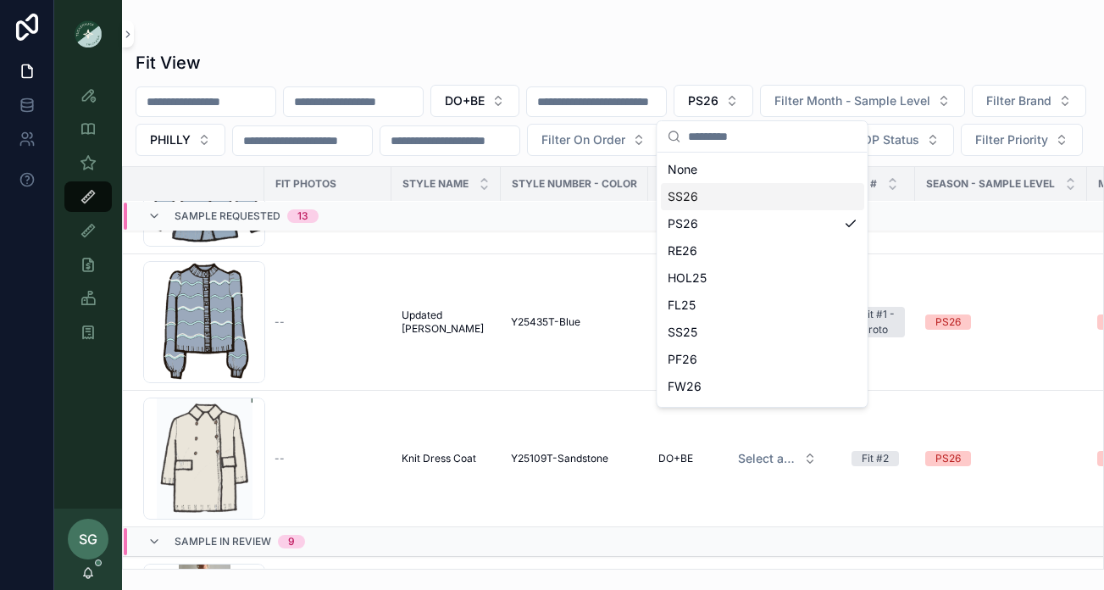
click at [687, 200] on div "SS26" at bounding box center [762, 196] width 203 height 27
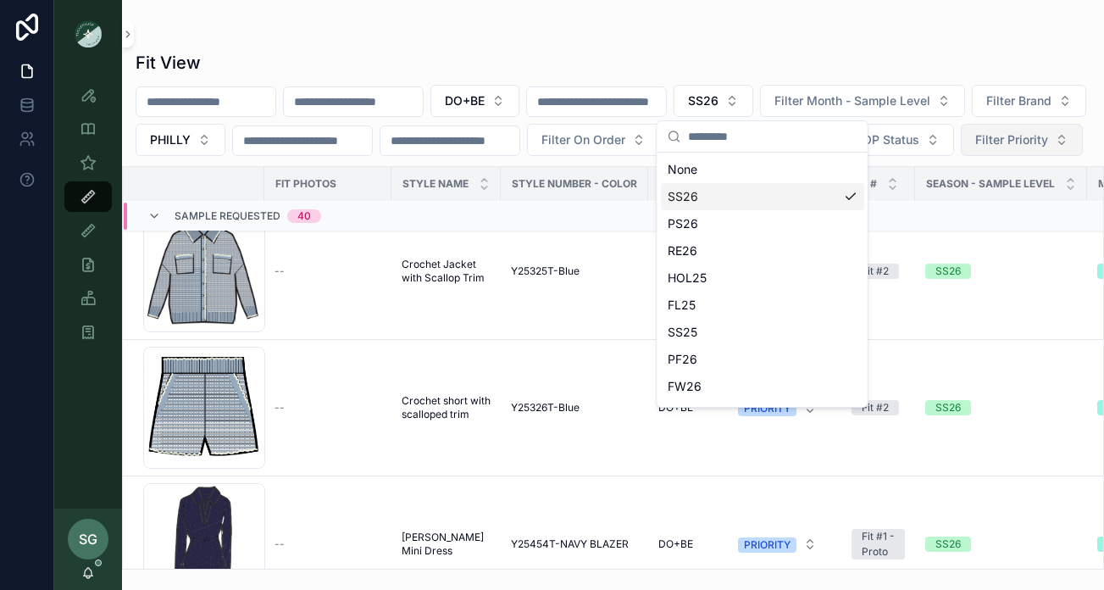
scroll to position [1361, 0]
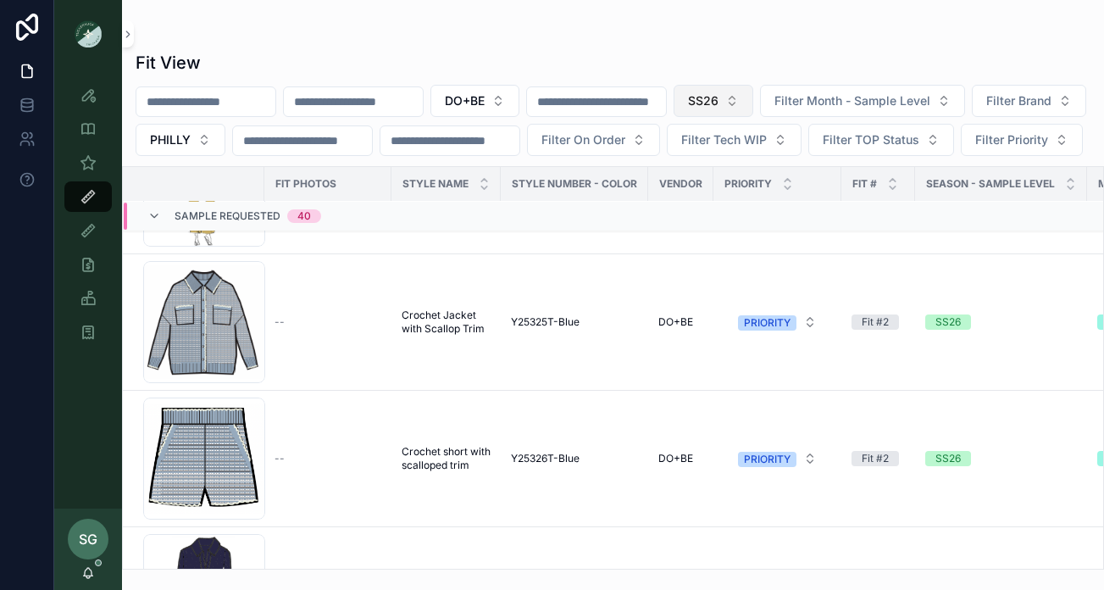
click at [753, 96] on button "SS26" at bounding box center [713, 101] width 80 height 32
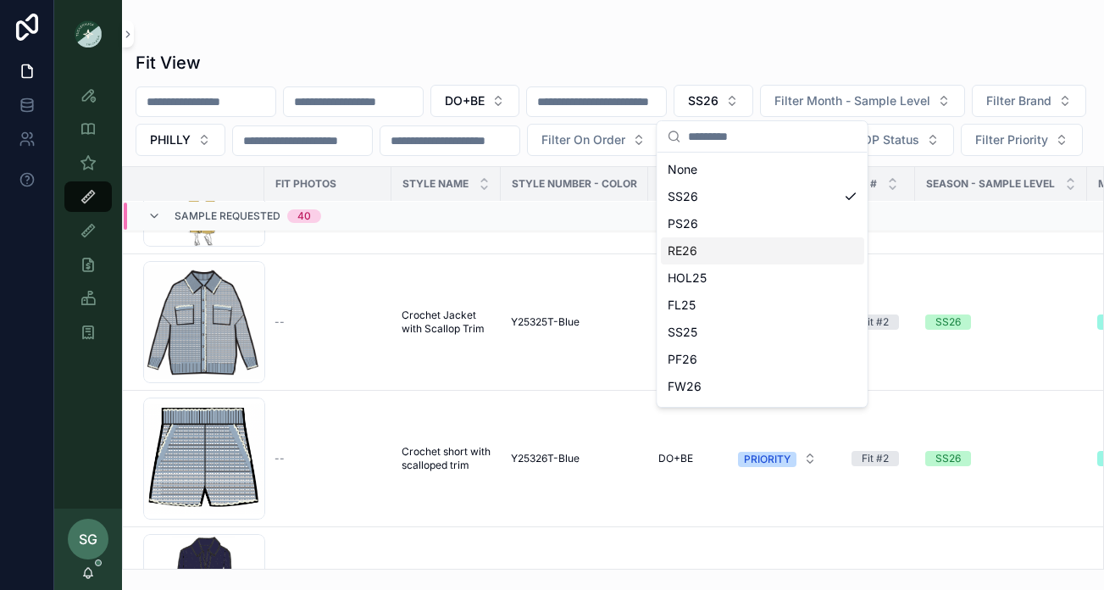
click at [699, 250] on div "RE26" at bounding box center [762, 250] width 203 height 27
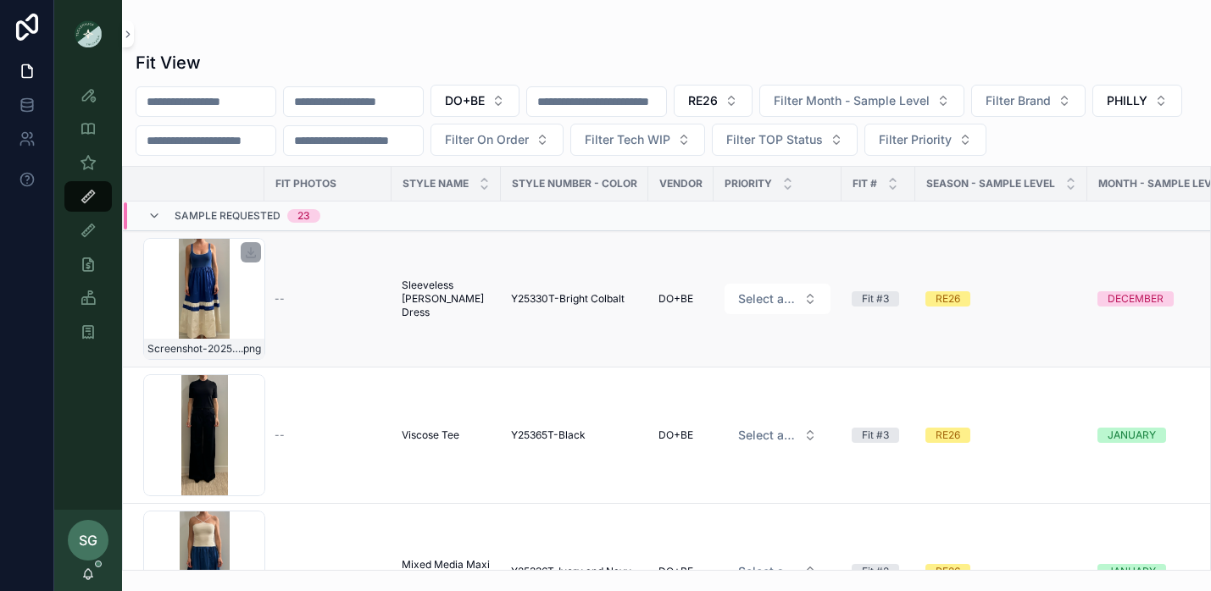
click at [205, 297] on div "Screenshot-2025-09-09-at-1.50.05-PM .png" at bounding box center [204, 299] width 122 height 122
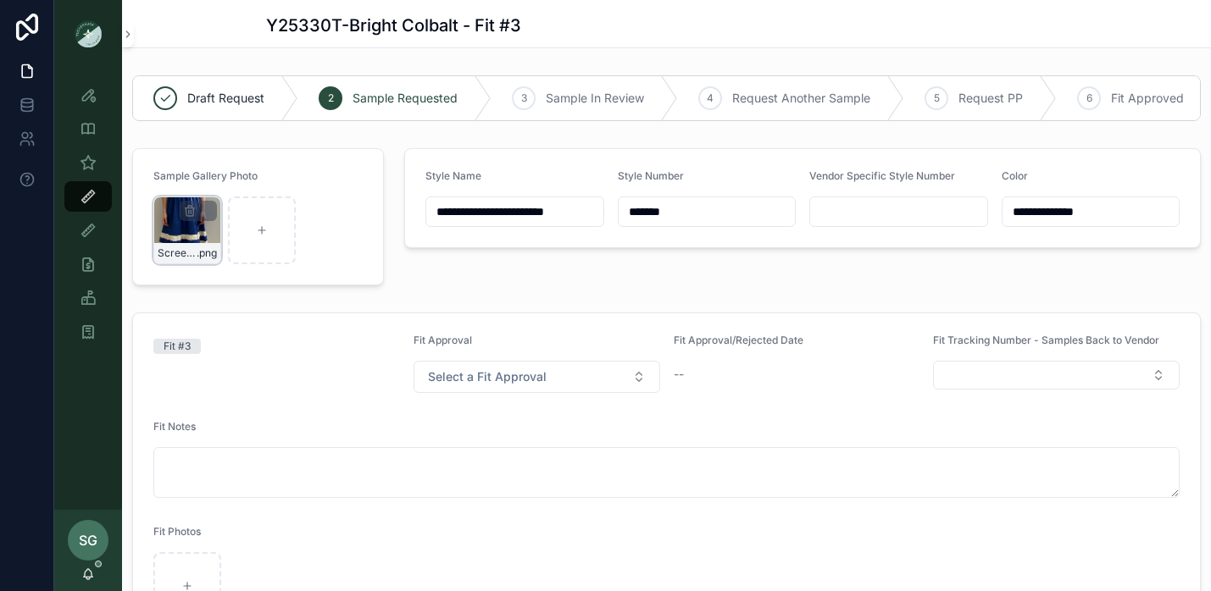
click at [191, 239] on div "Screenshot-2025-09-09-at-1.50.05-PM .png" at bounding box center [187, 231] width 68 height 68
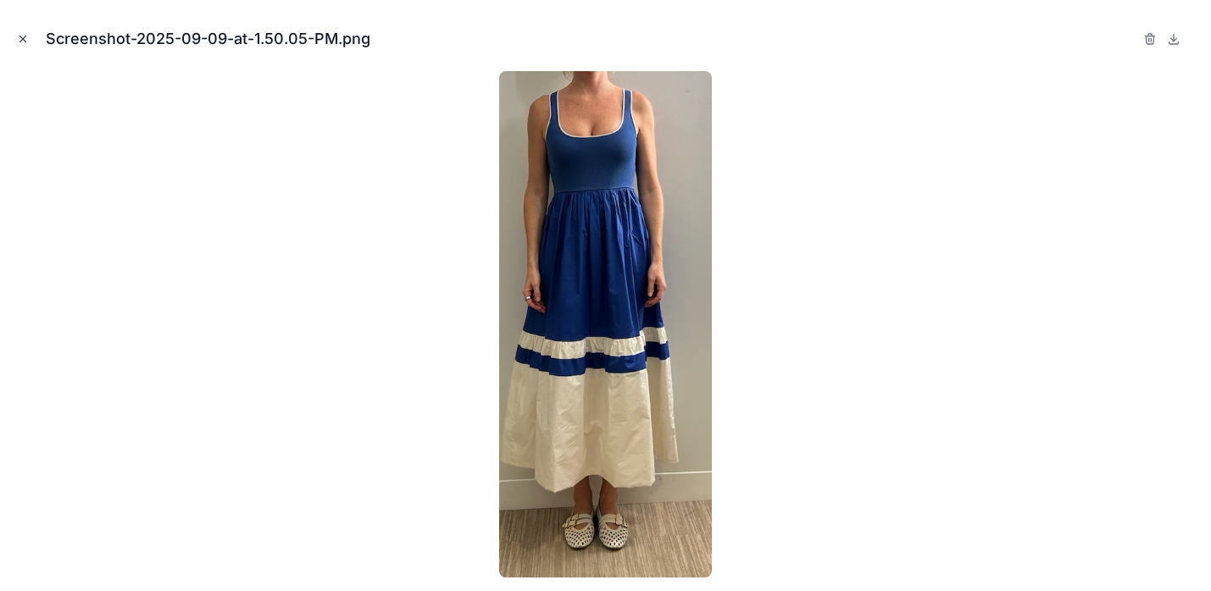
click at [22, 39] on icon "Close modal" at bounding box center [23, 39] width 6 height 6
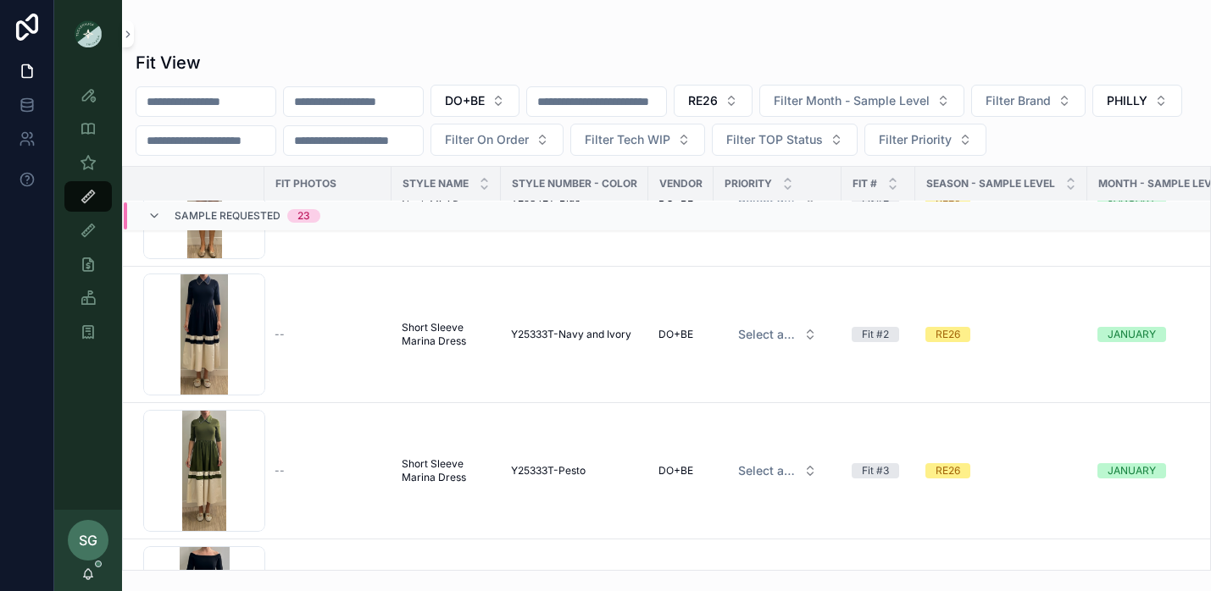
scroll to position [649, 0]
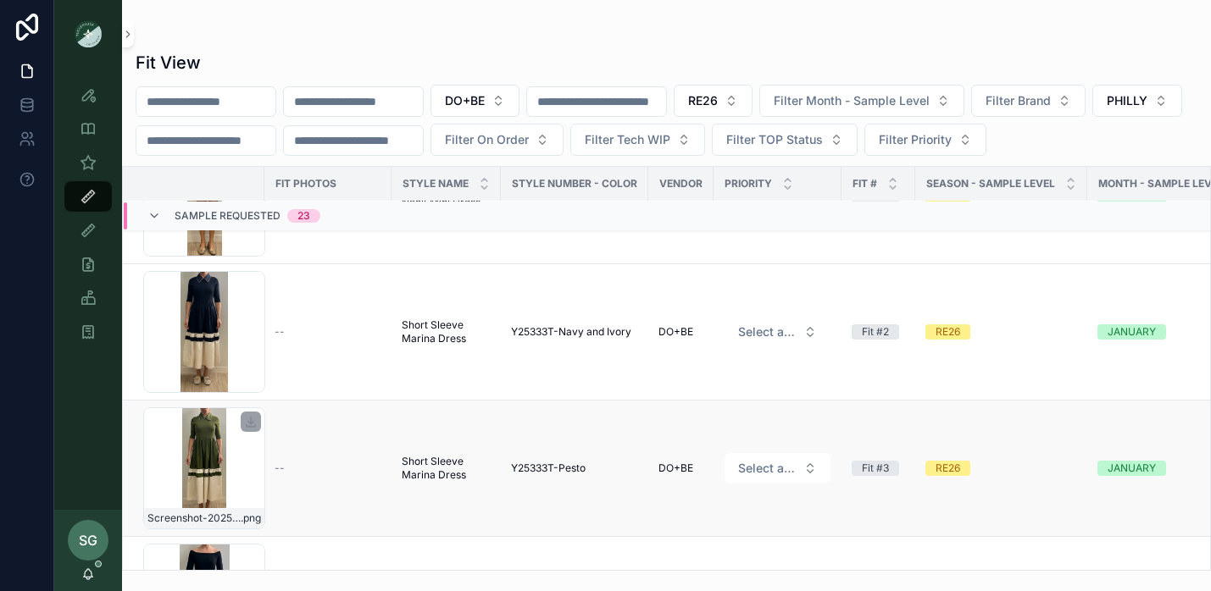
click at [196, 468] on div "Screenshot-2025-08-25-at-1.33.34-PM .png" at bounding box center [204, 468] width 122 height 122
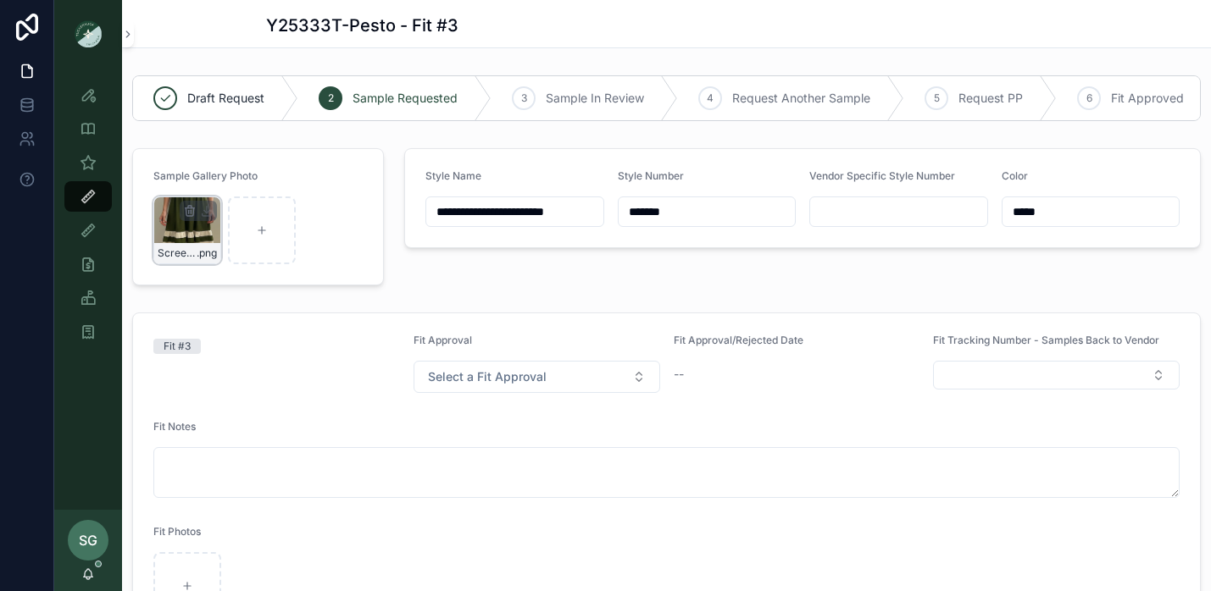
scroll to position [118, 0]
click at [194, 241] on div "Screenshot-2025-08-25-at-1.33.34-PM .png" at bounding box center [187, 231] width 68 height 68
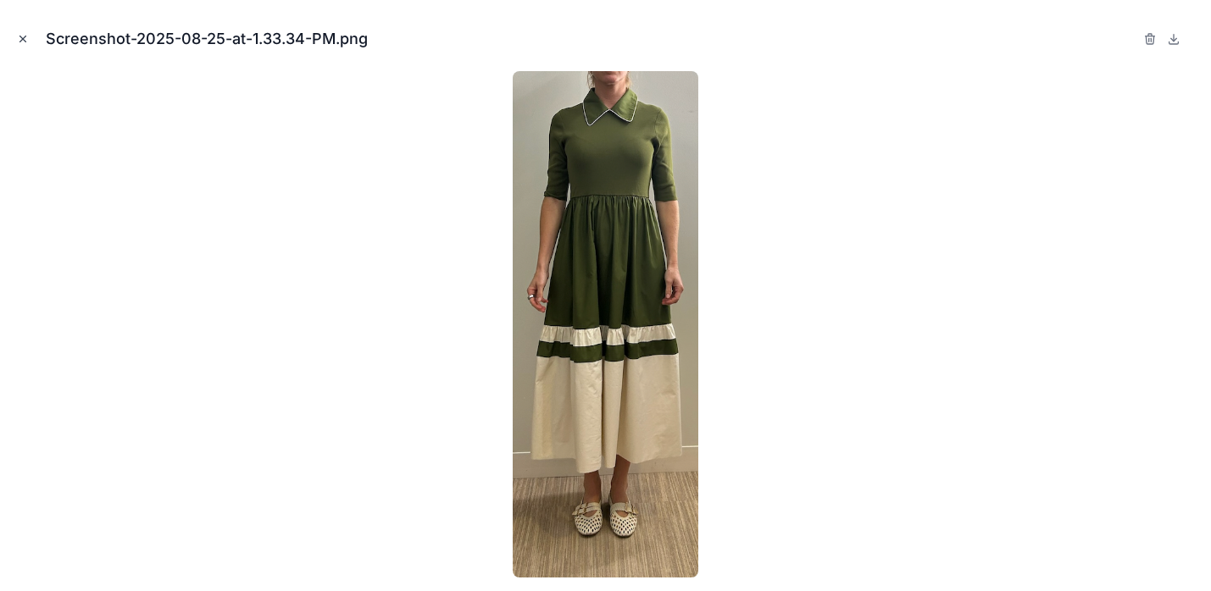
click at [22, 37] on icon "Close modal" at bounding box center [23, 39] width 12 height 12
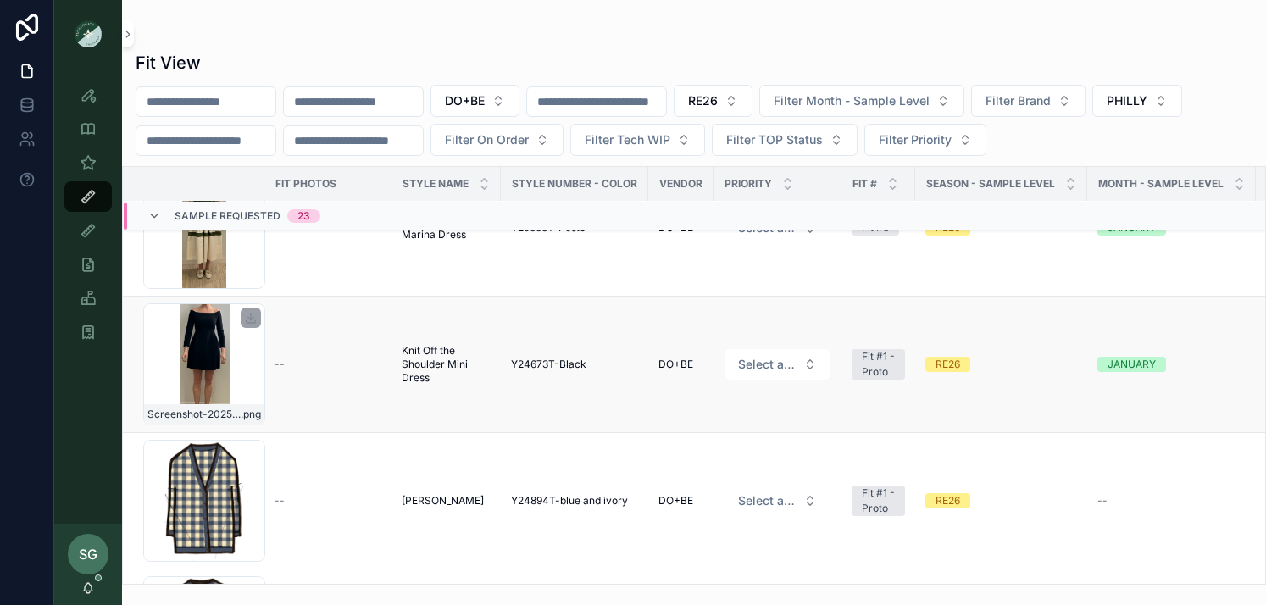
scroll to position [891, 0]
click at [203, 350] on div "Screenshot-2025-08-29-at-11.44.04-AM .png" at bounding box center [204, 363] width 122 height 122
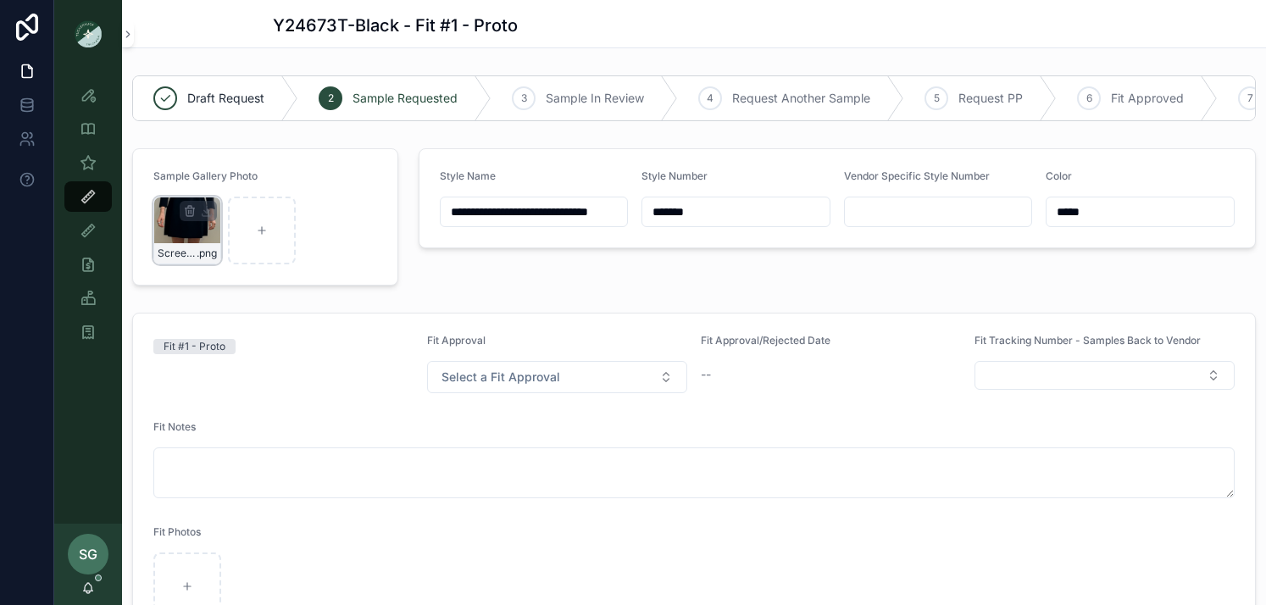
click at [187, 234] on div "Screenshot-2025-08-29-at-11.44.04-AM .png" at bounding box center [187, 231] width 68 height 68
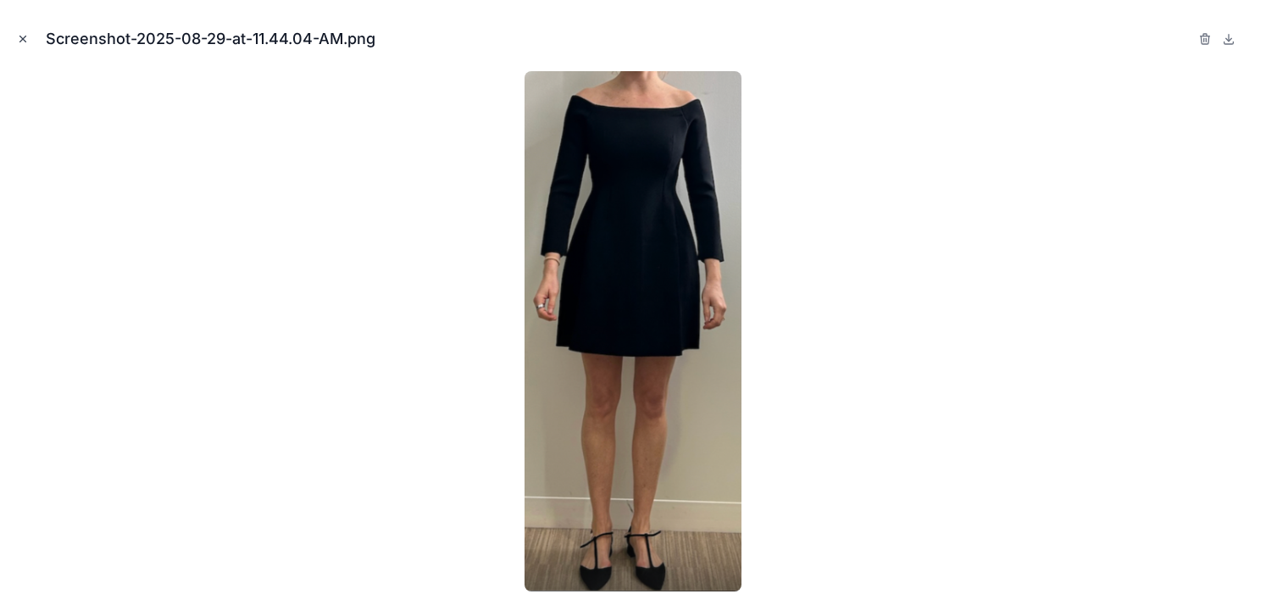
click at [19, 41] on icon "Close modal" at bounding box center [23, 39] width 12 height 12
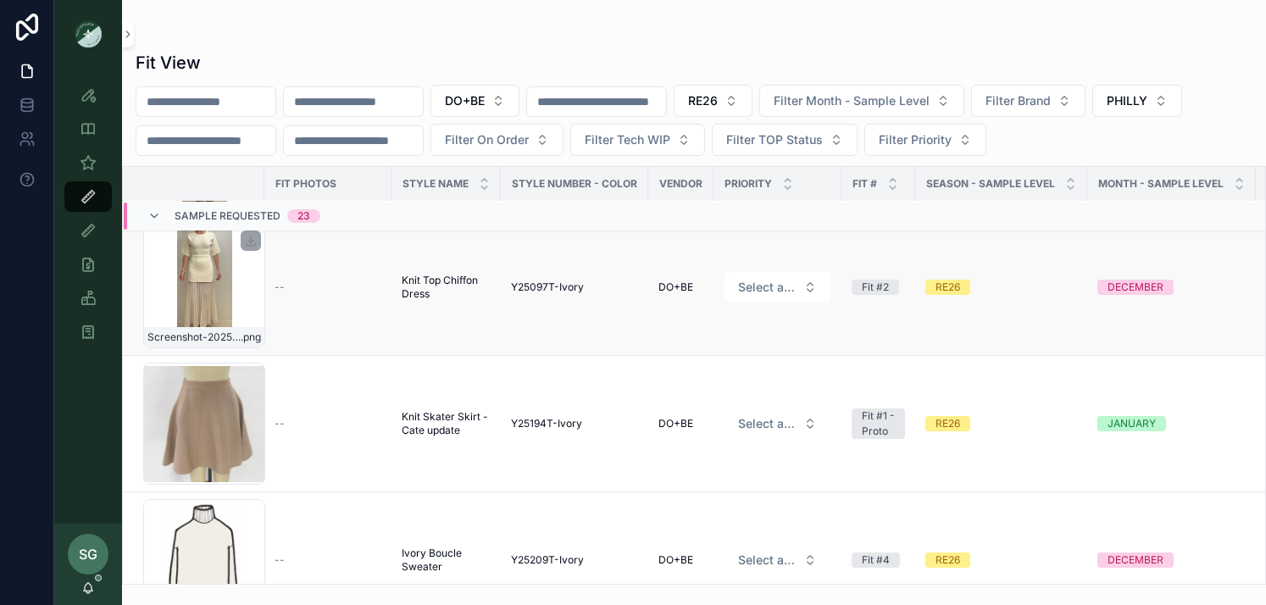
scroll to position [1538, 0]
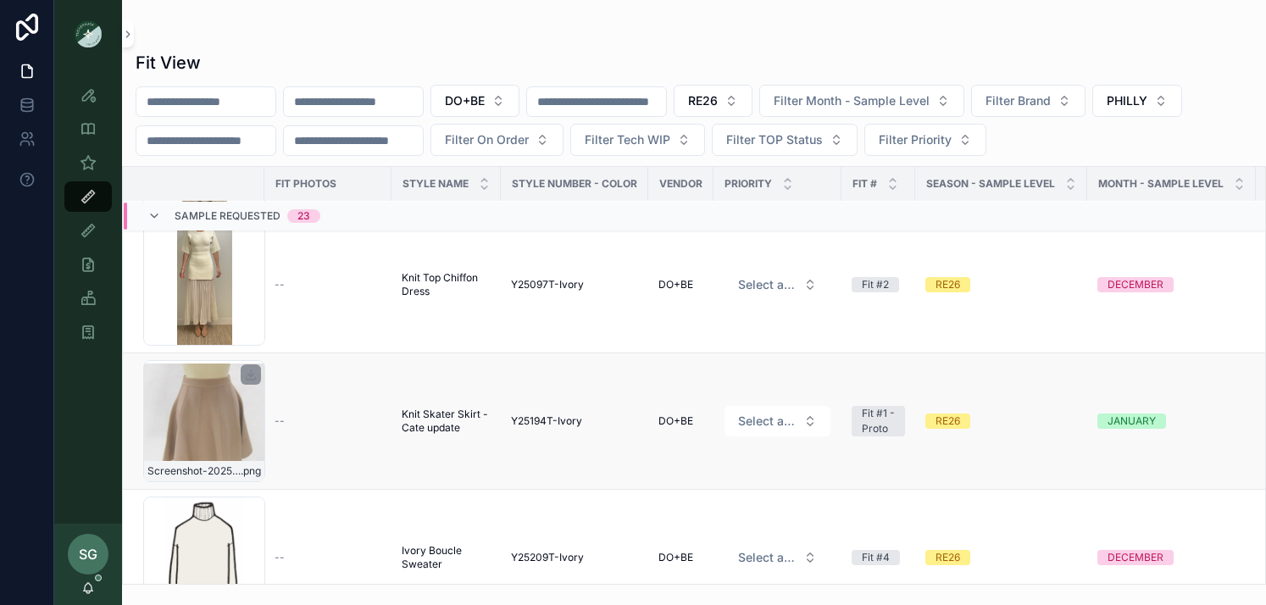
click at [216, 428] on div "Screenshot-2025-08-26-at-10.47.35-AM .png" at bounding box center [204, 421] width 122 height 122
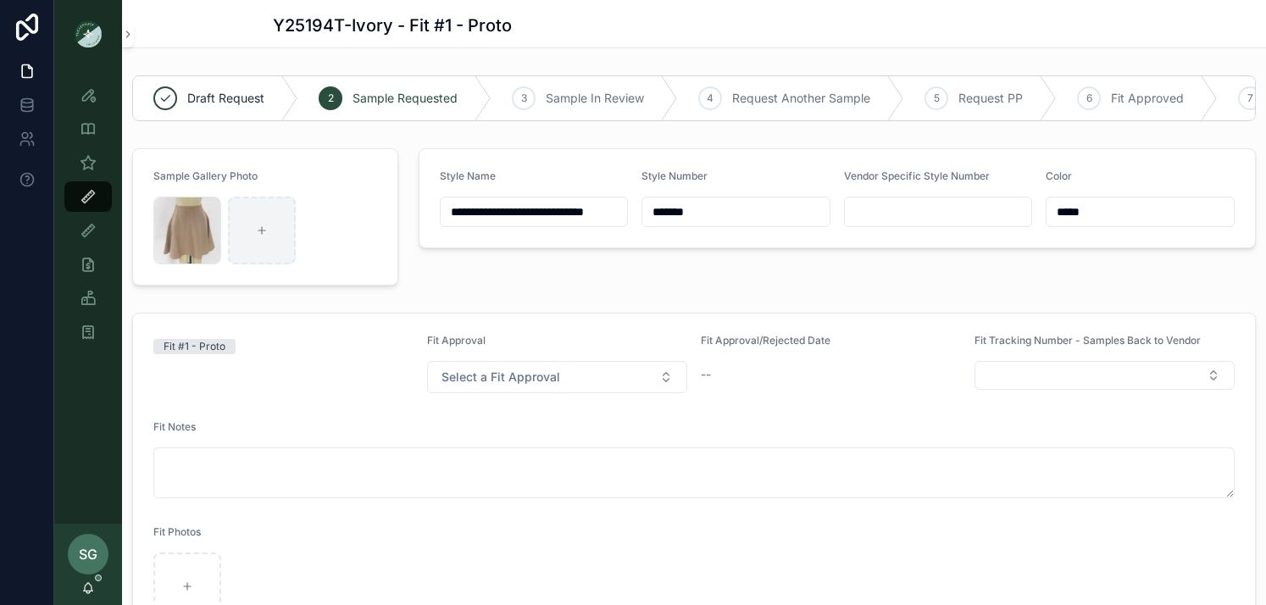
scroll to position [362, 0]
click at [192, 234] on div "Screenshot-2025-08-26-at-10.47.35-AM .png" at bounding box center [187, 231] width 68 height 68
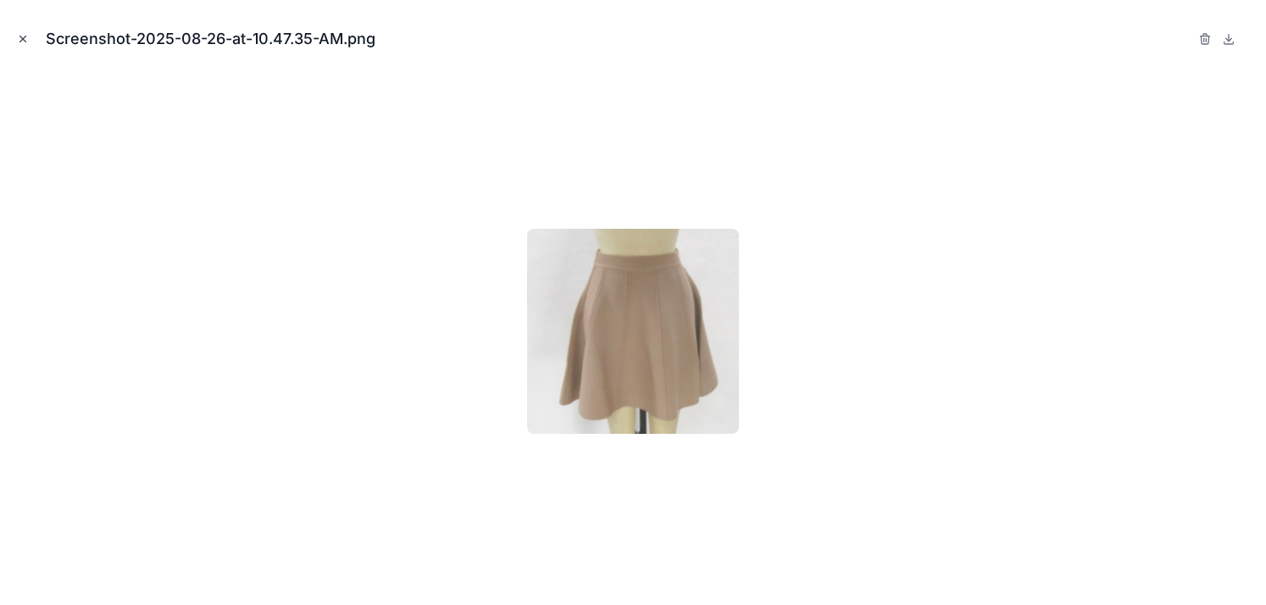
click at [22, 40] on icon "Close modal" at bounding box center [23, 39] width 12 height 12
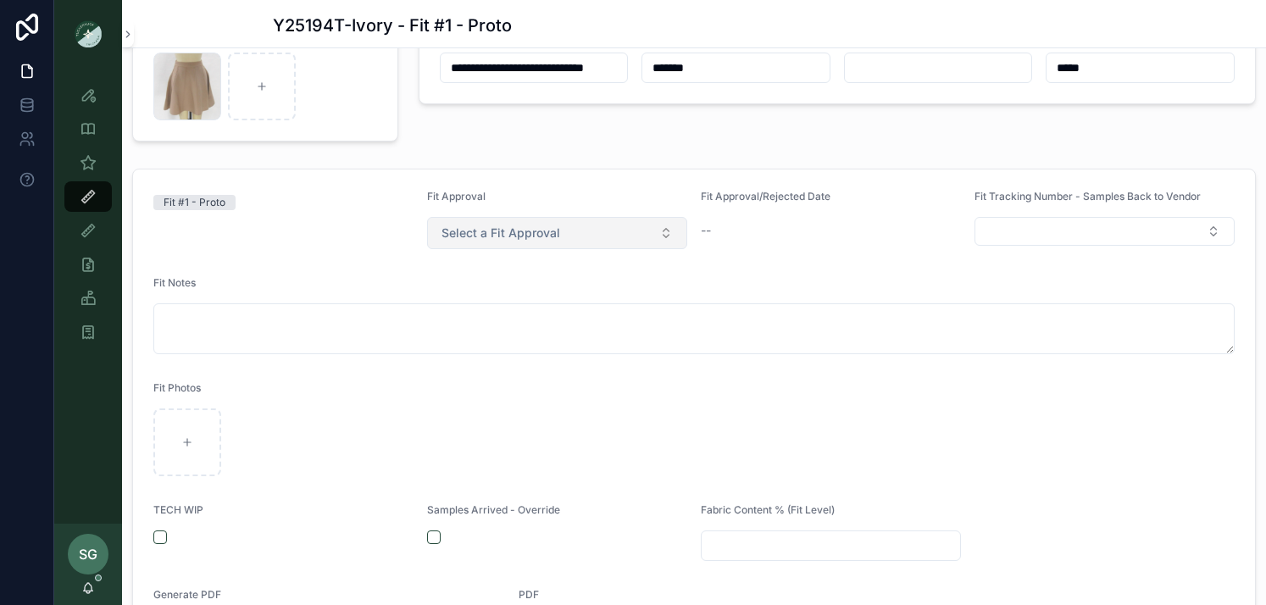
scroll to position [132, 0]
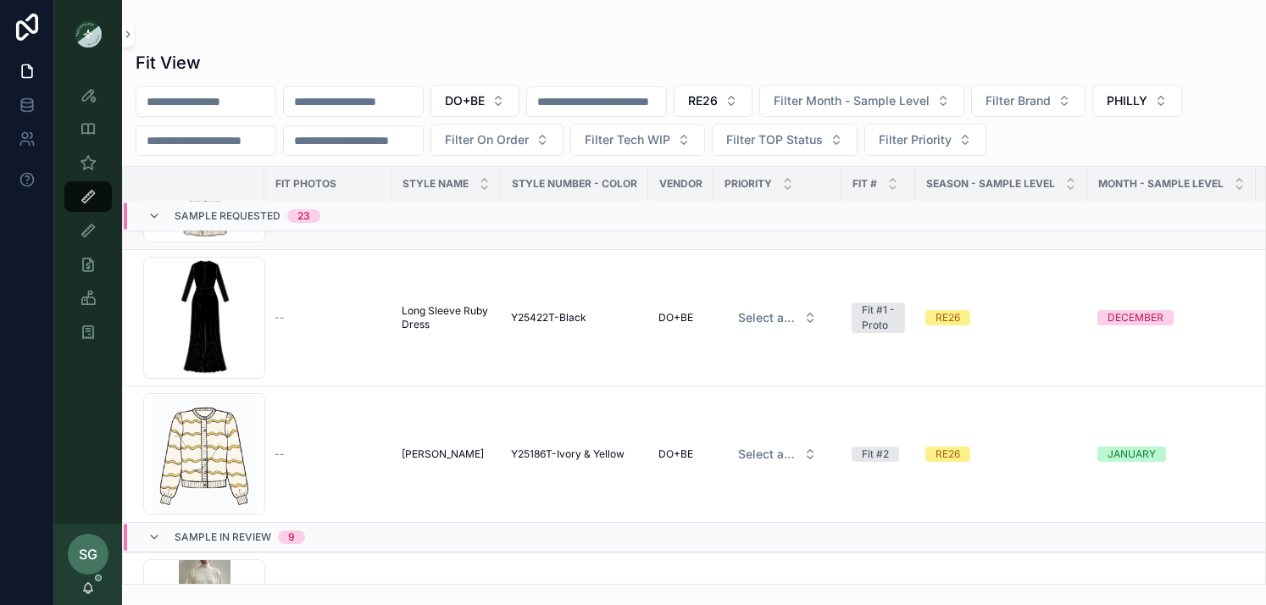
scroll to position [2881, 0]
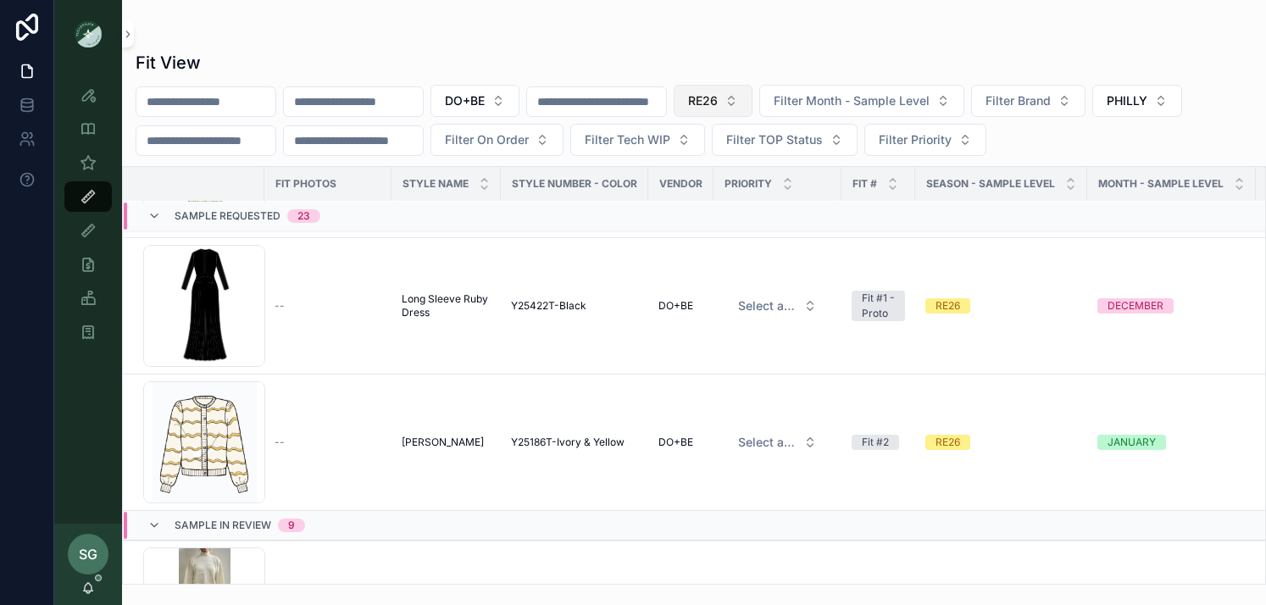
click at [752, 102] on button "RE26" at bounding box center [712, 101] width 79 height 32
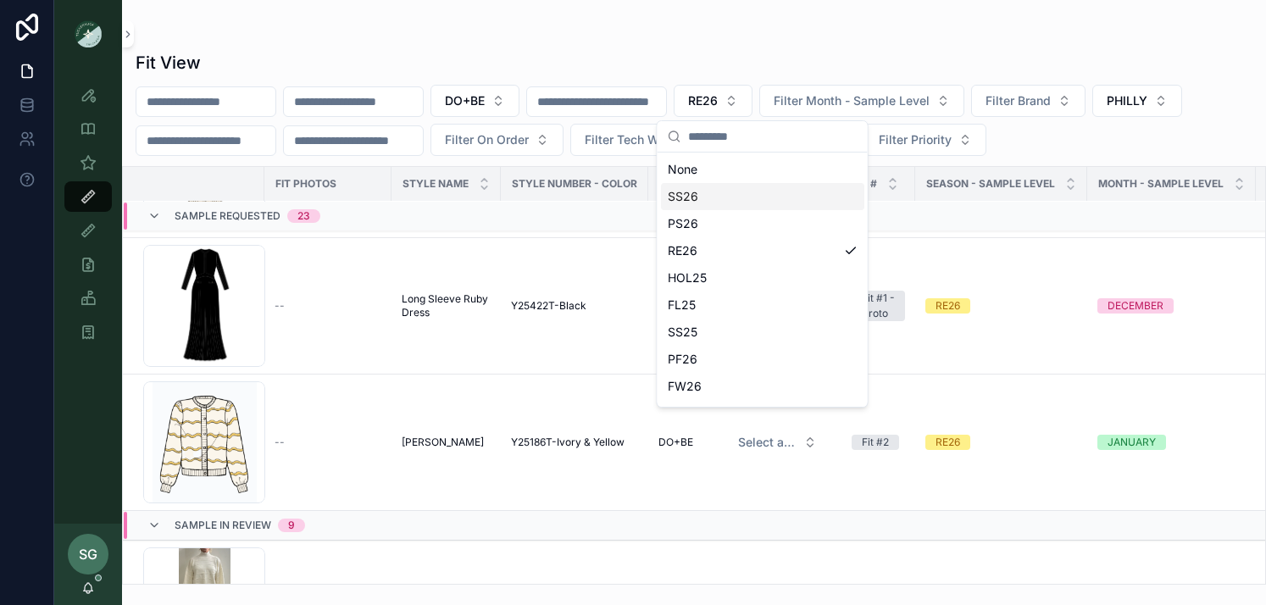
click at [686, 202] on div "SS26" at bounding box center [762, 196] width 203 height 27
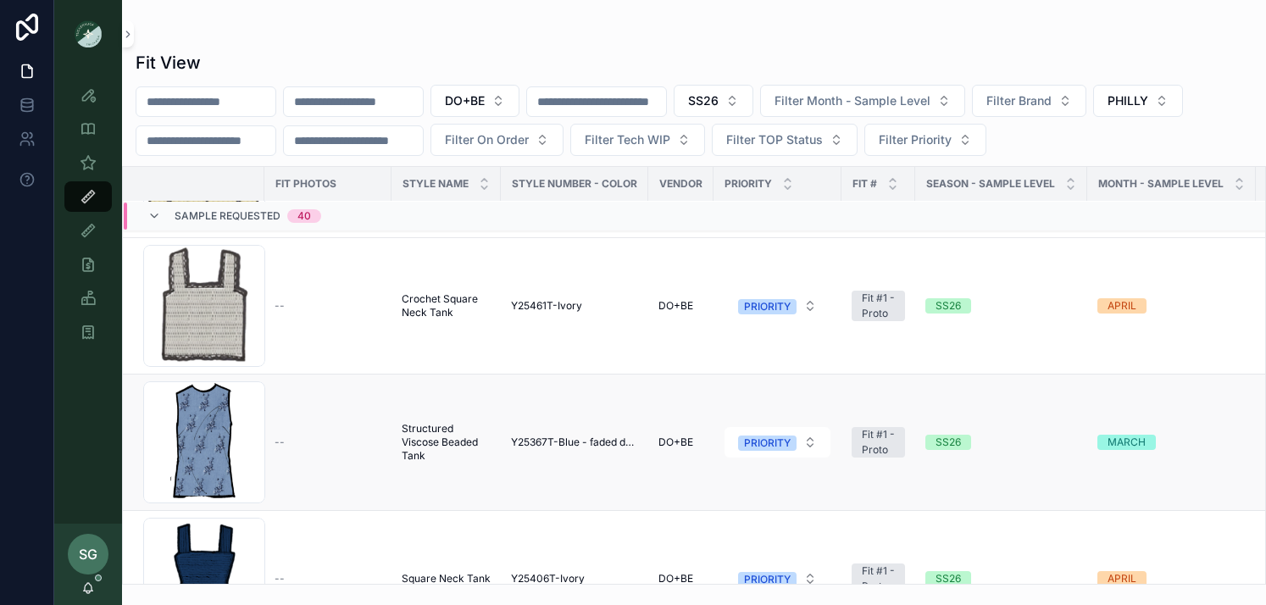
scroll to position [2885, 0]
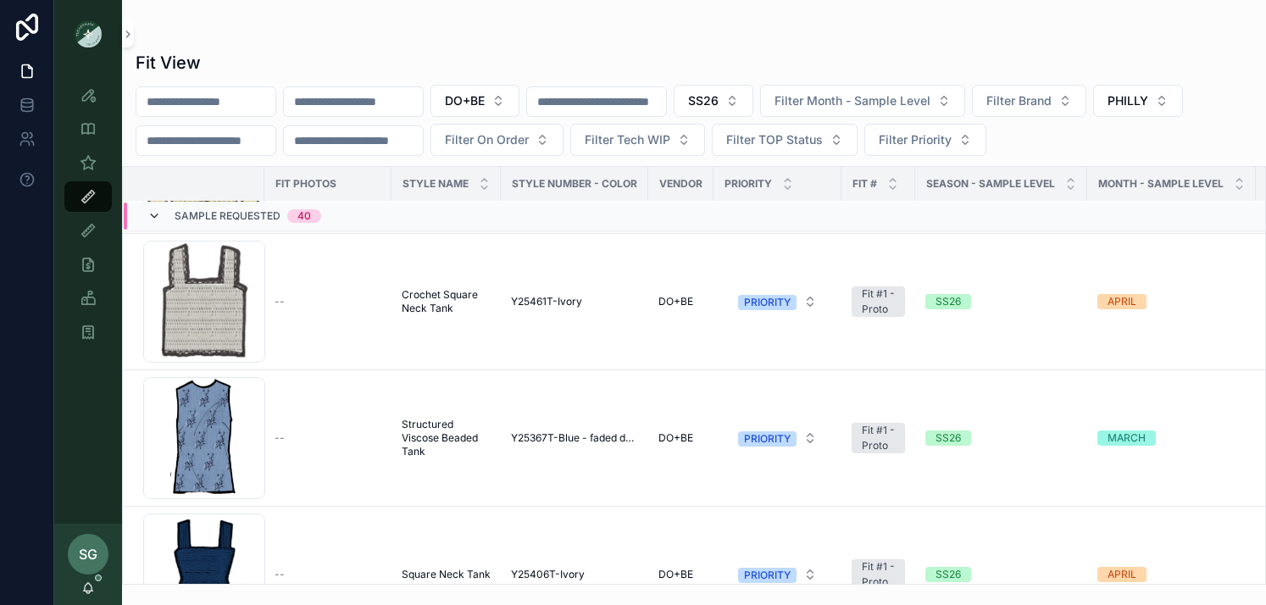
click at [153, 214] on icon "scrollable content" at bounding box center [154, 216] width 14 height 14
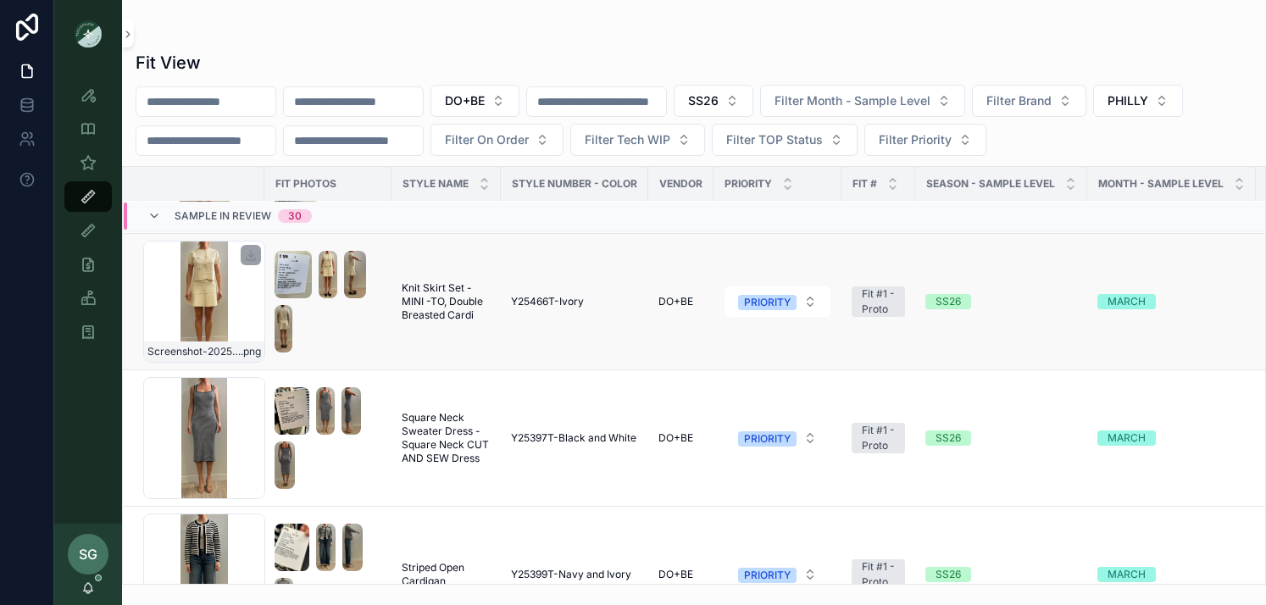
click at [213, 299] on div "Screenshot-2025-09-10-at-3.20.06-PM .png" at bounding box center [204, 302] width 122 height 122
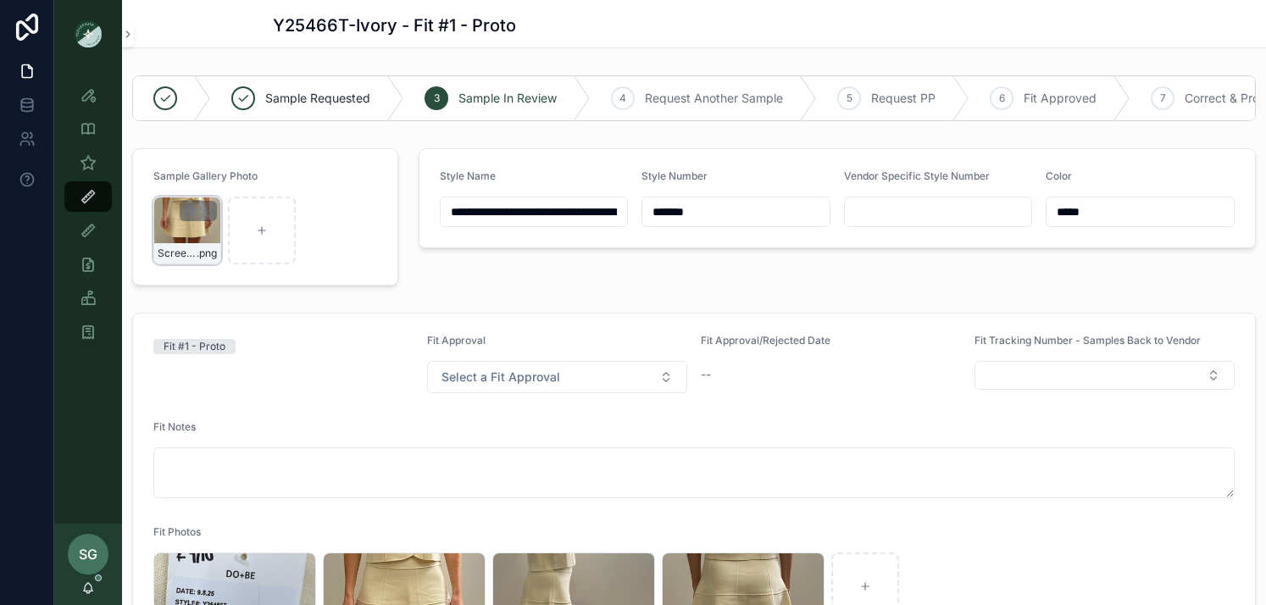
click at [201, 240] on div "Screenshot-2025-09-10-at-3.20.06-PM .png" at bounding box center [187, 231] width 68 height 68
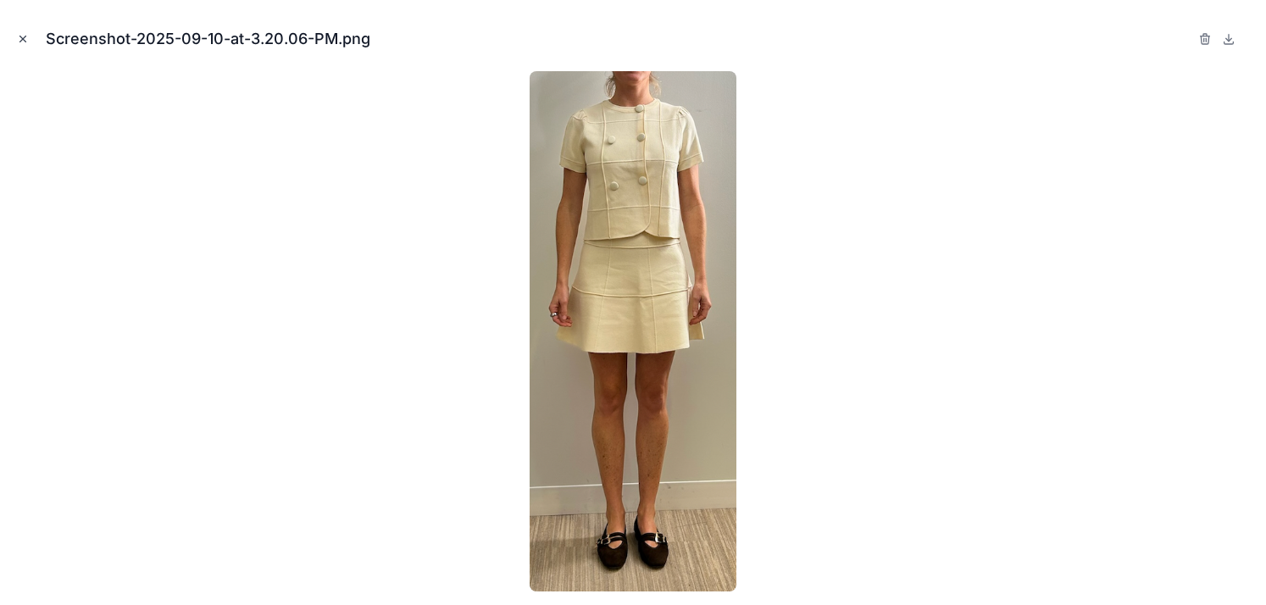
click at [21, 37] on icon "Close modal" at bounding box center [23, 39] width 6 height 6
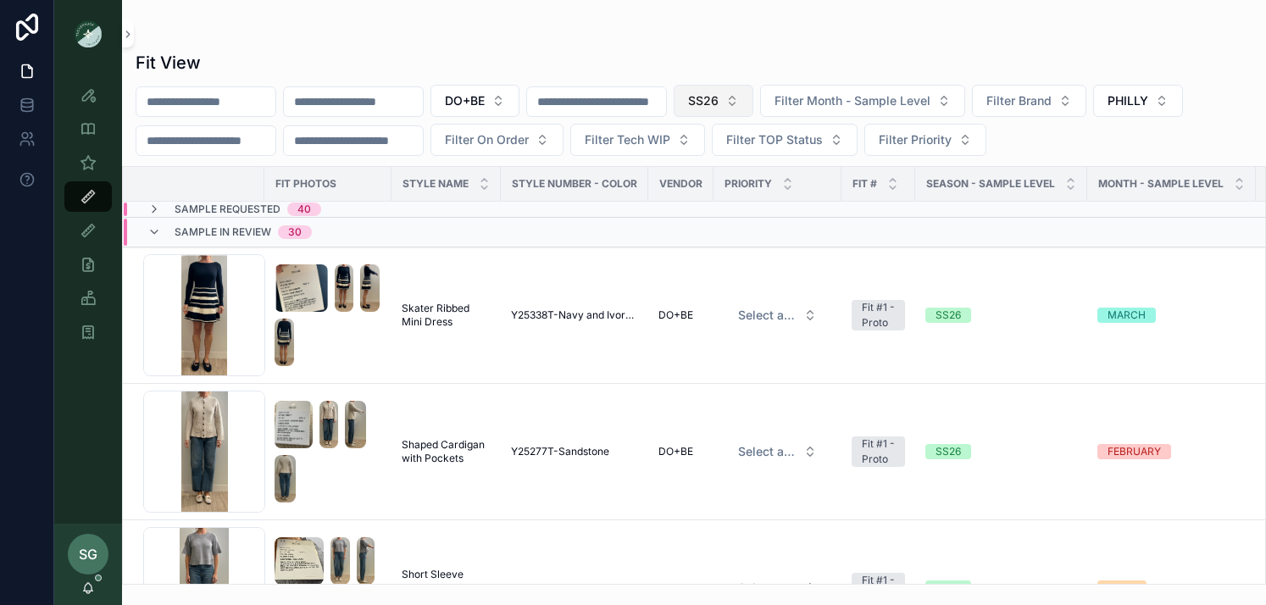
click at [753, 99] on button "SS26" at bounding box center [713, 101] width 80 height 32
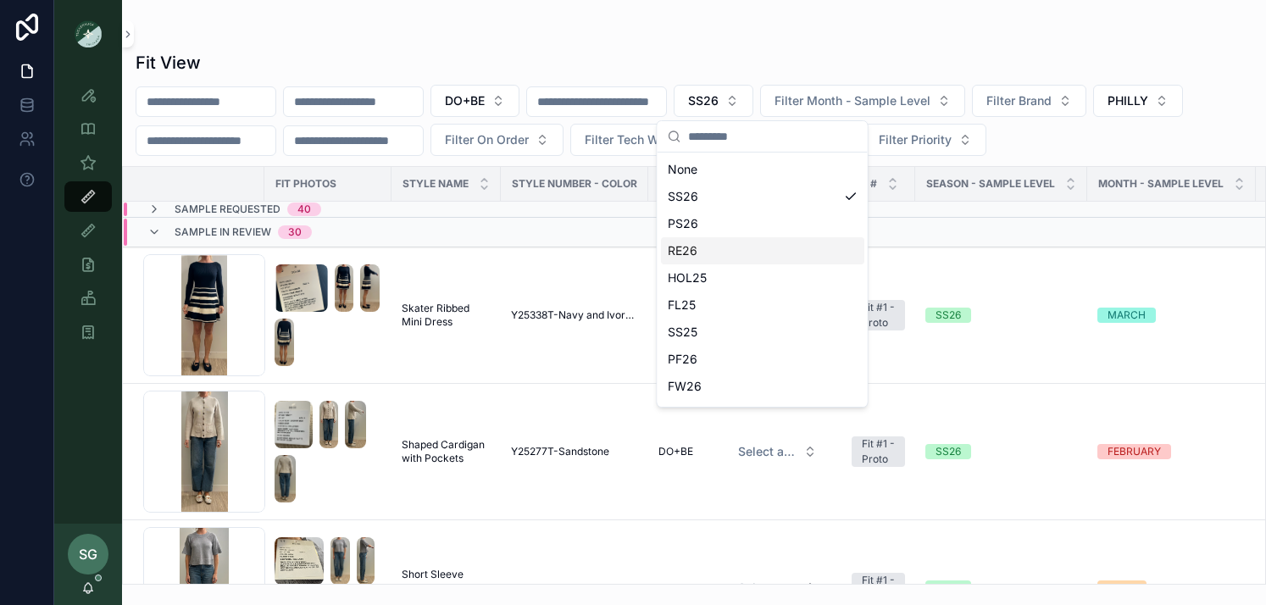
click at [734, 248] on div "RE26" at bounding box center [762, 250] width 203 height 27
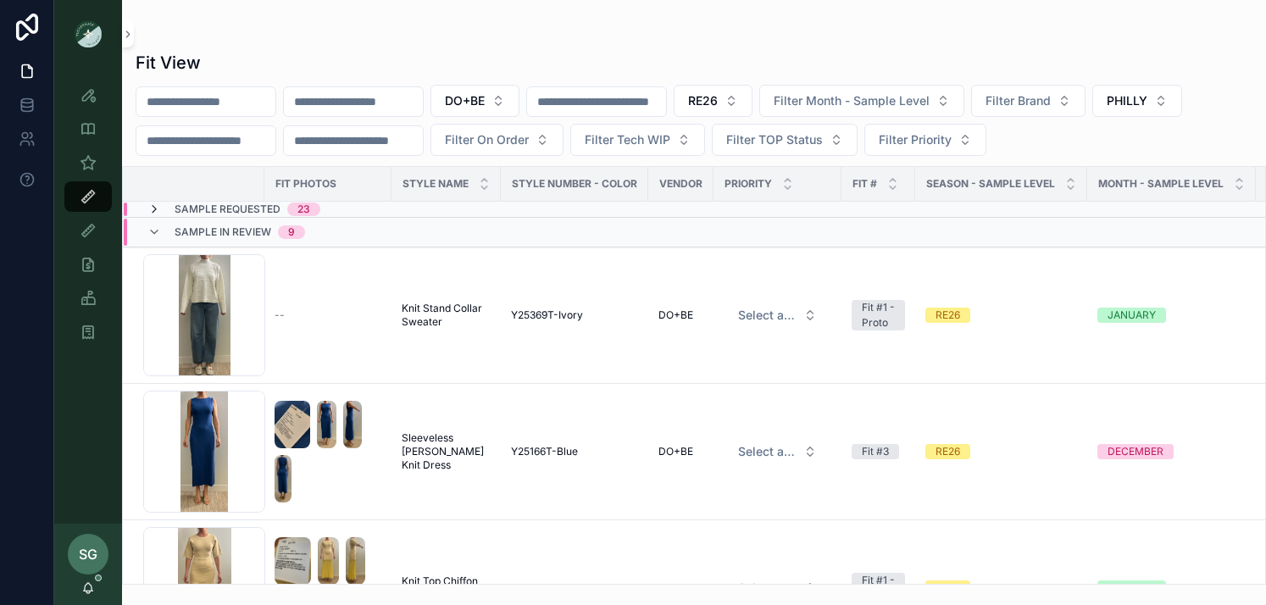
click at [150, 211] on icon "scrollable content" at bounding box center [154, 209] width 14 height 14
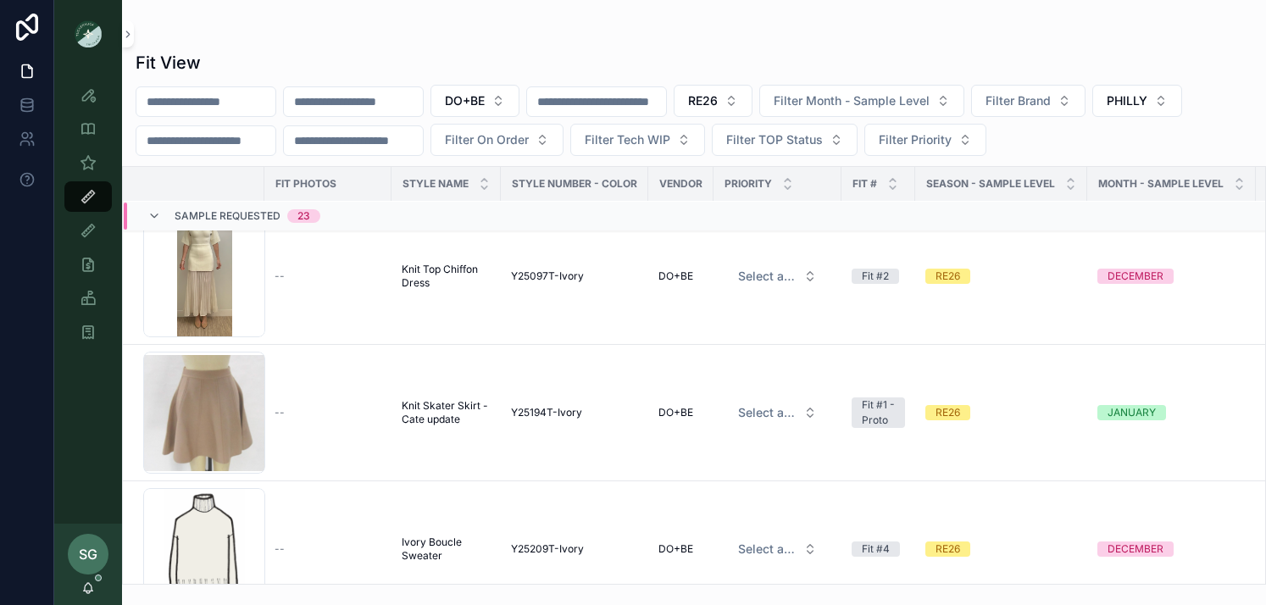
scroll to position [1556, 0]
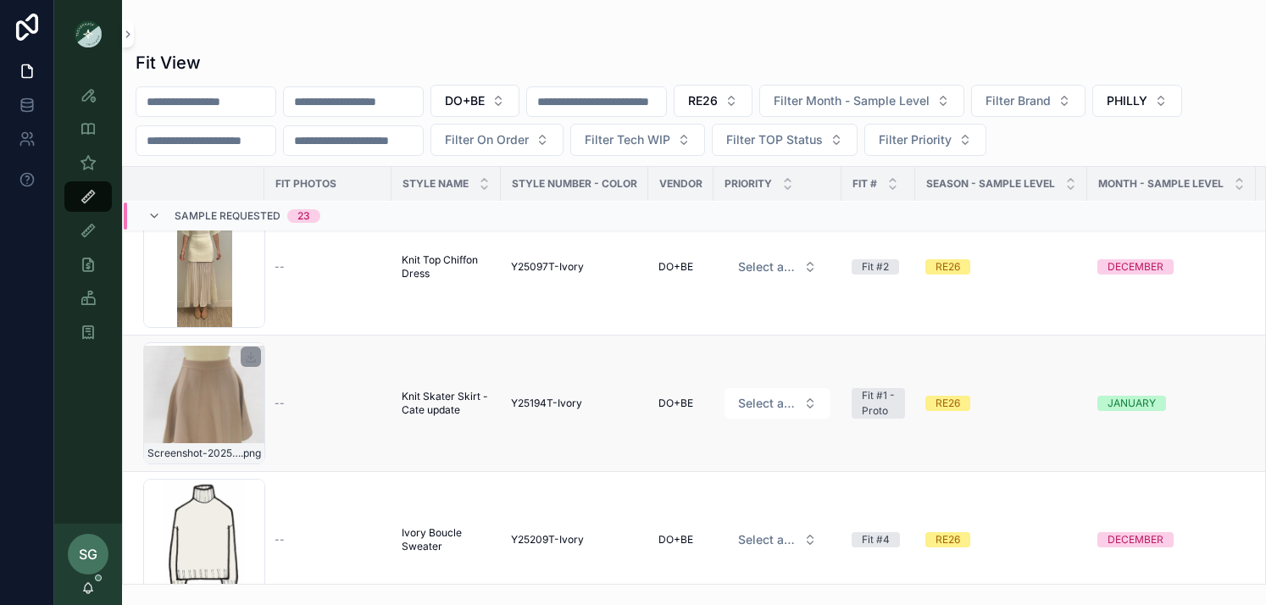
click at [248, 407] on div "Screenshot-2025-08-26-at-10.47.35-AM .png" at bounding box center [204, 403] width 122 height 122
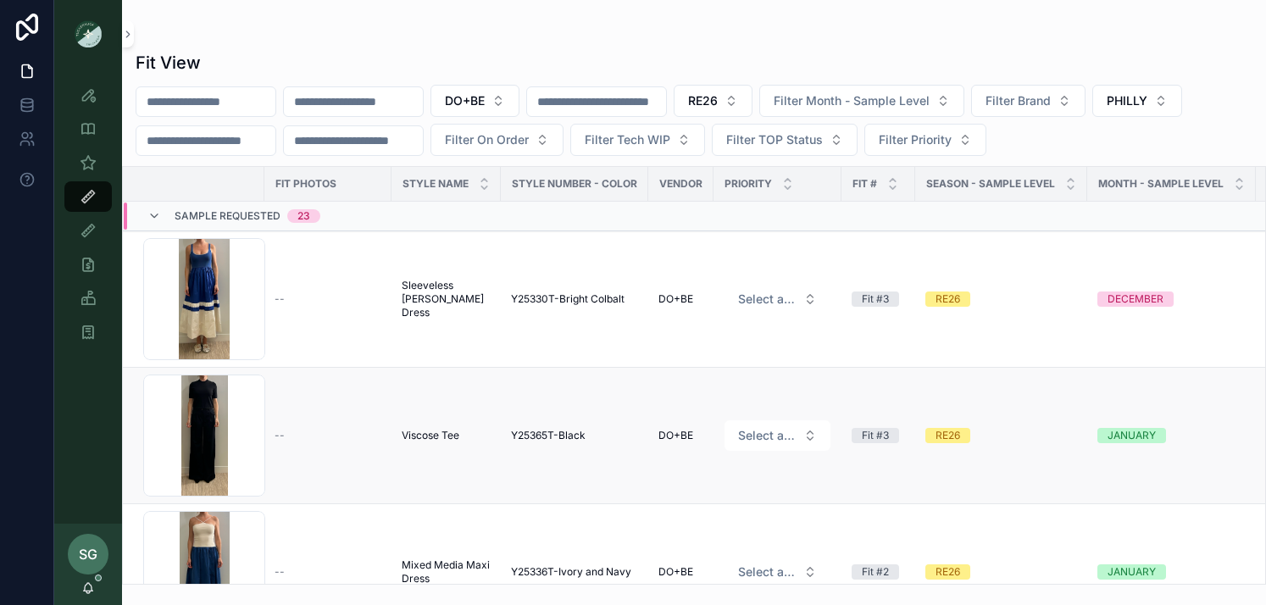
scroll to position [9, 6]
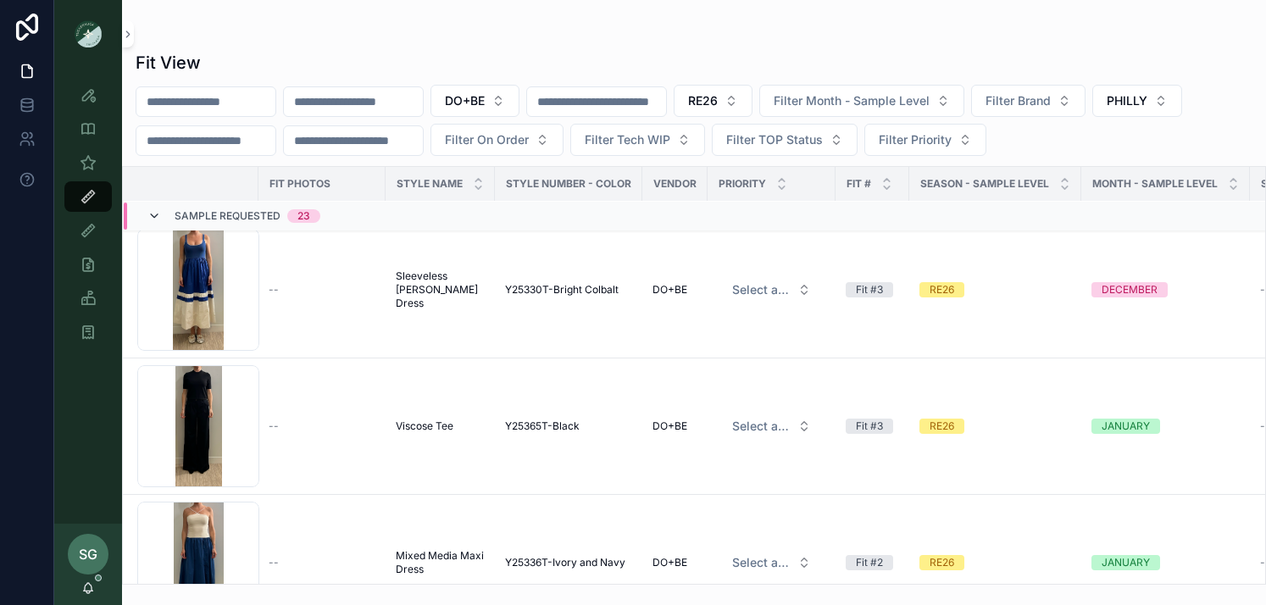
click at [155, 215] on icon "scrollable content" at bounding box center [154, 216] width 14 height 14
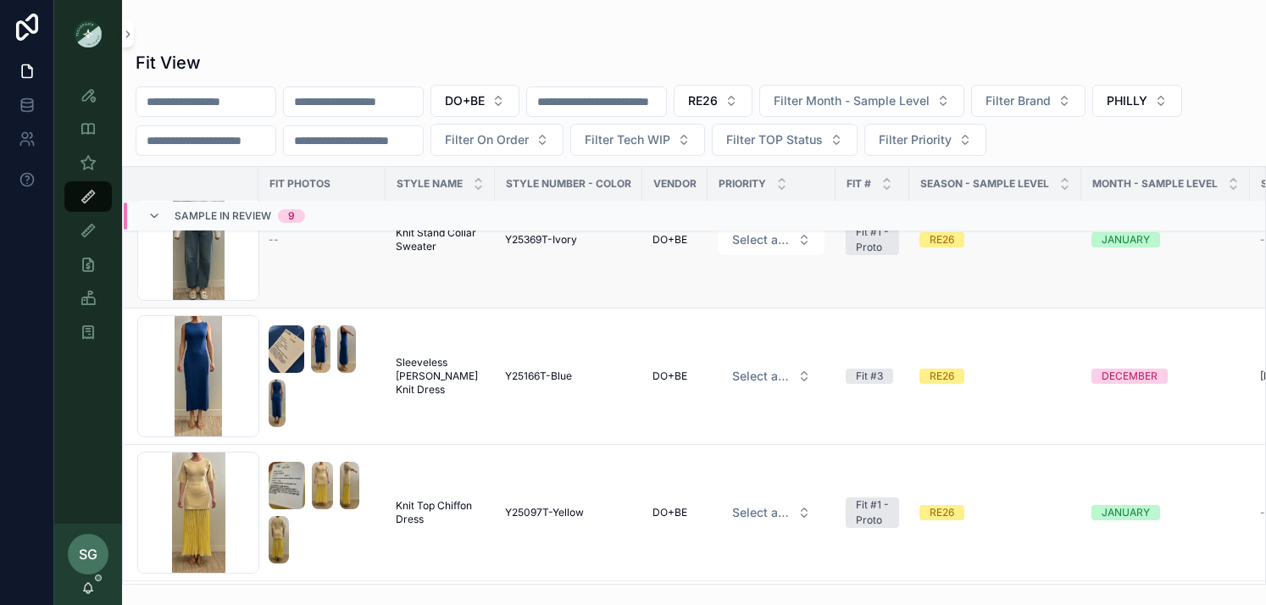
scroll to position [83, 6]
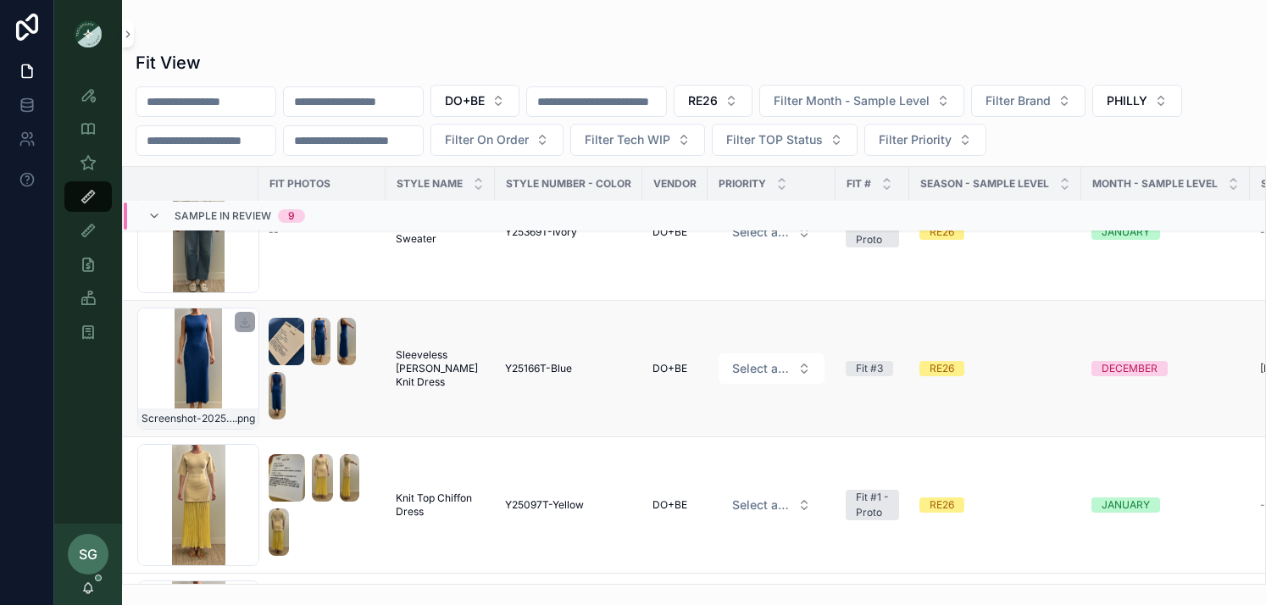
click at [210, 388] on div "Screenshot-2025-09-10-at-3.32.40-PM .png" at bounding box center [198, 369] width 122 height 122
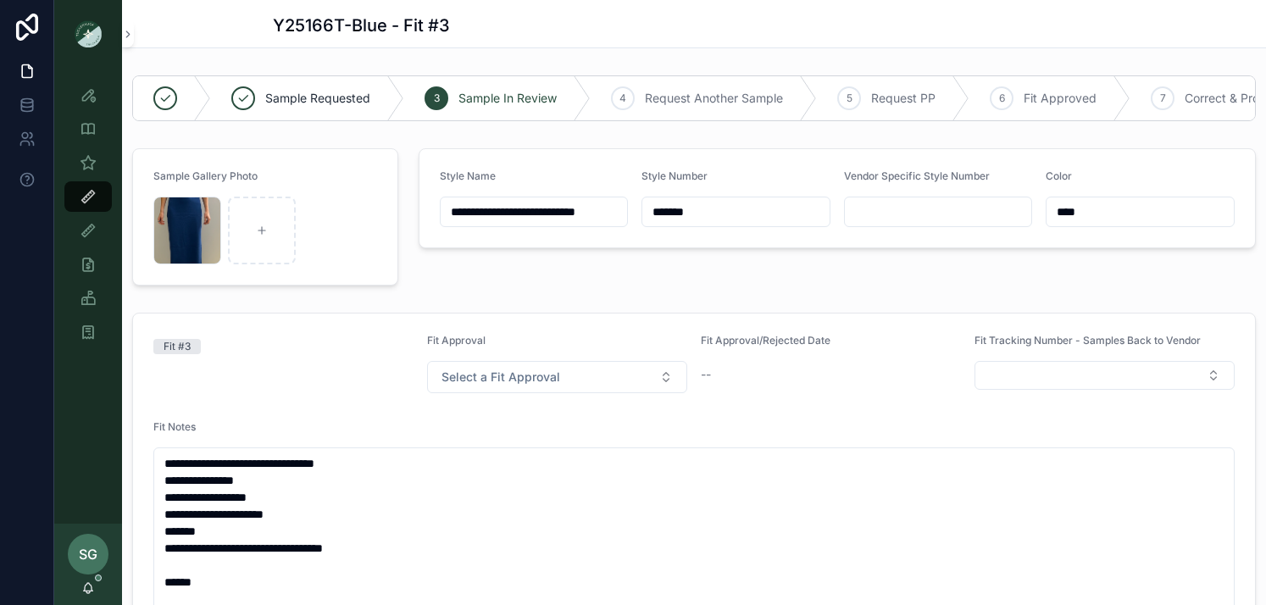
scroll to position [192, 0]
click at [190, 236] on div "Screenshot-2025-09-10-at-3.32.40-PM .png" at bounding box center [187, 231] width 68 height 68
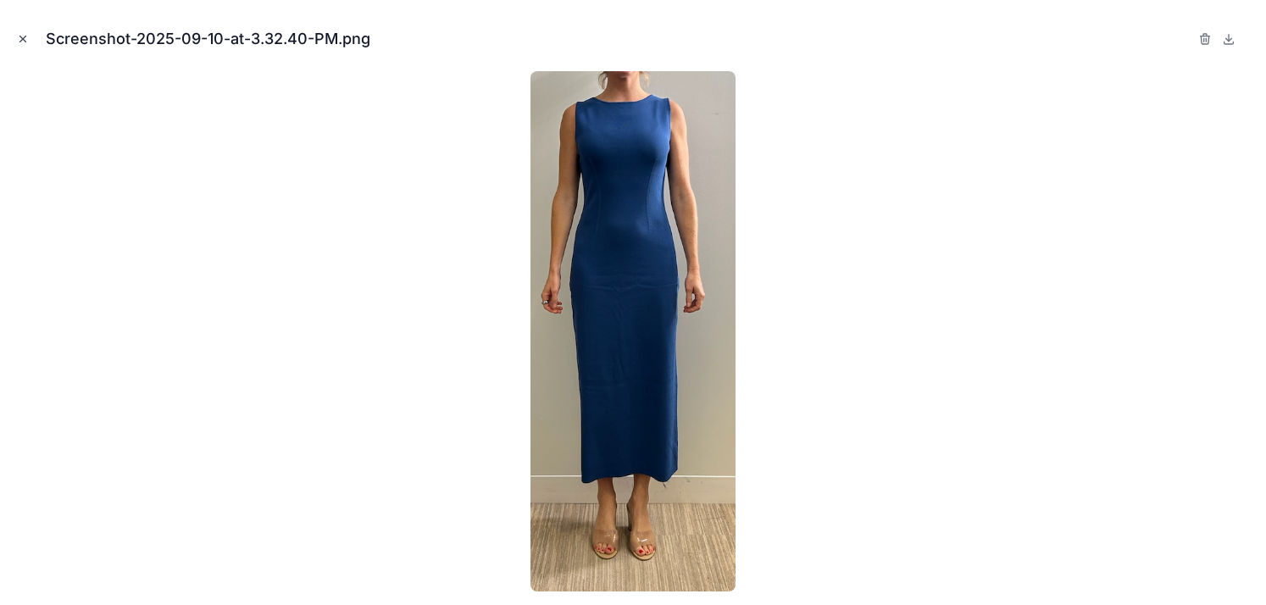
click at [22, 36] on icon "Close modal" at bounding box center [23, 39] width 12 height 12
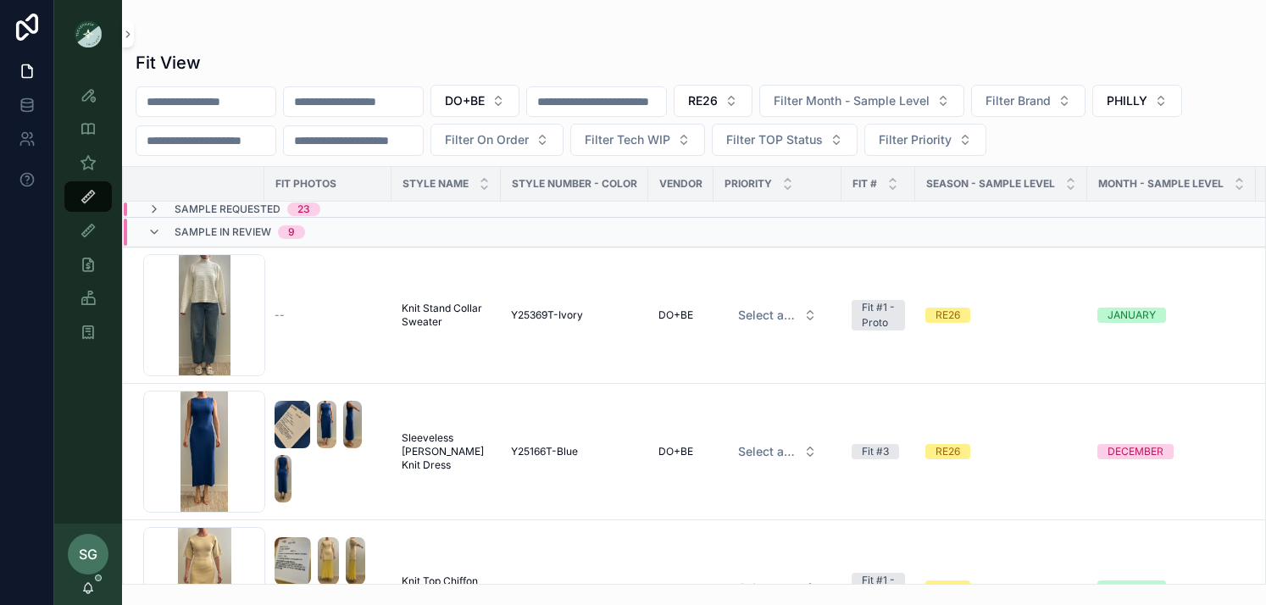
click at [394, 103] on input "scrollable content" at bounding box center [353, 102] width 139 height 24
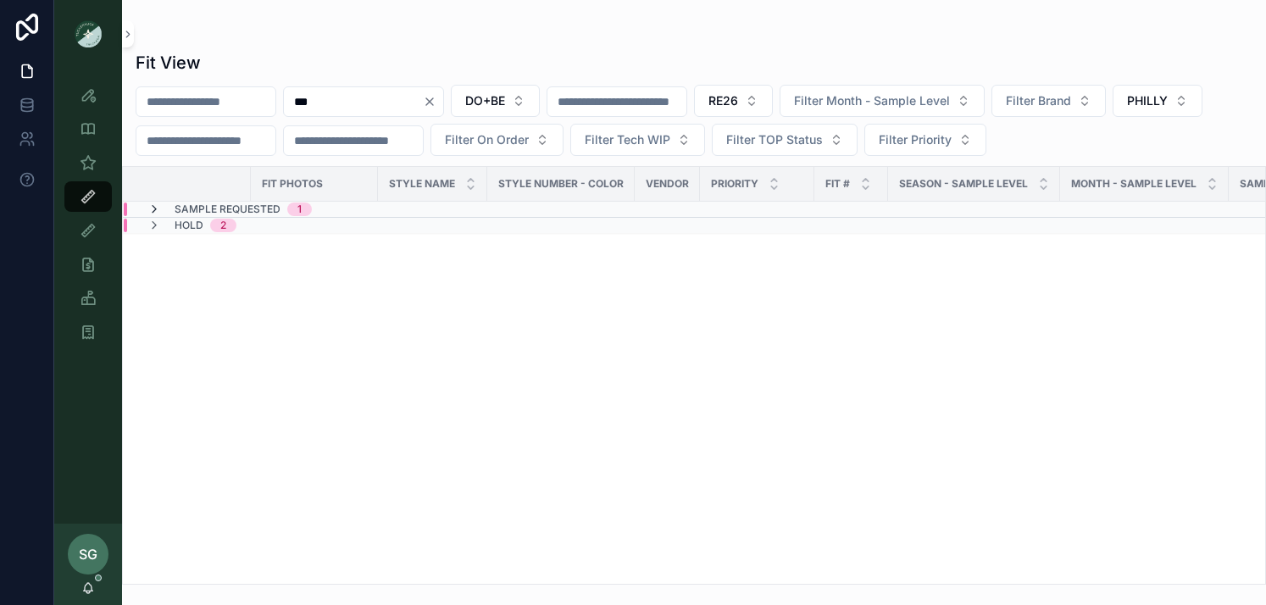
type input "***"
click at [153, 206] on icon "scrollable content" at bounding box center [154, 209] width 14 height 14
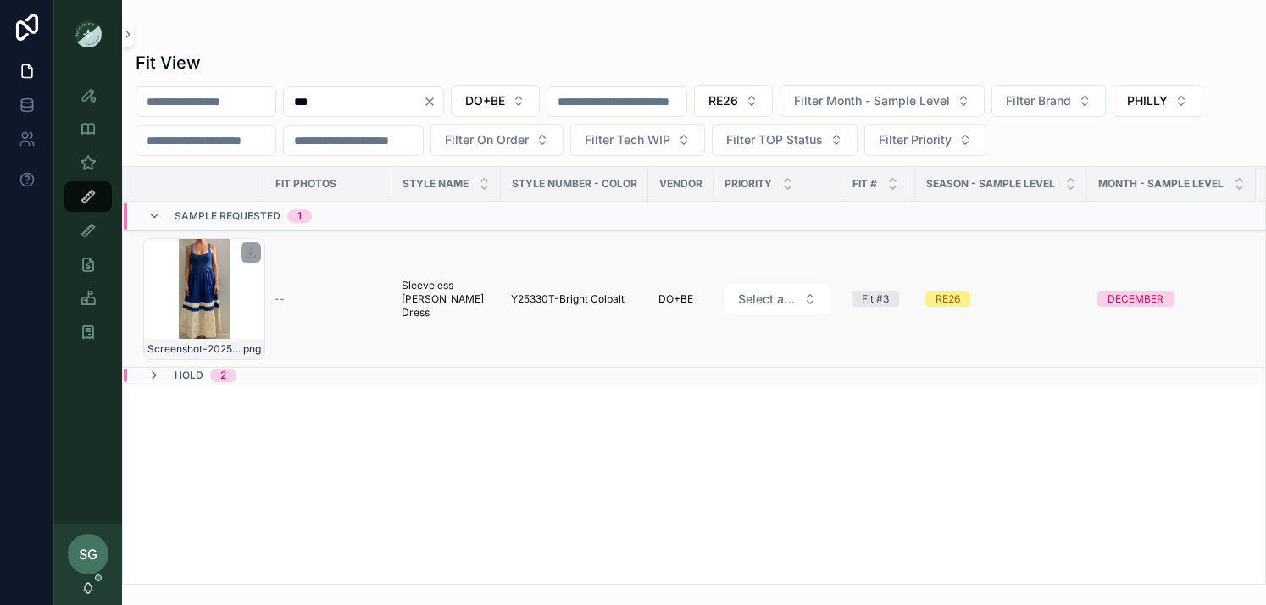
click at [197, 302] on div "Screenshot-2025-09-09-at-1.50.05-PM .png" at bounding box center [204, 299] width 122 height 122
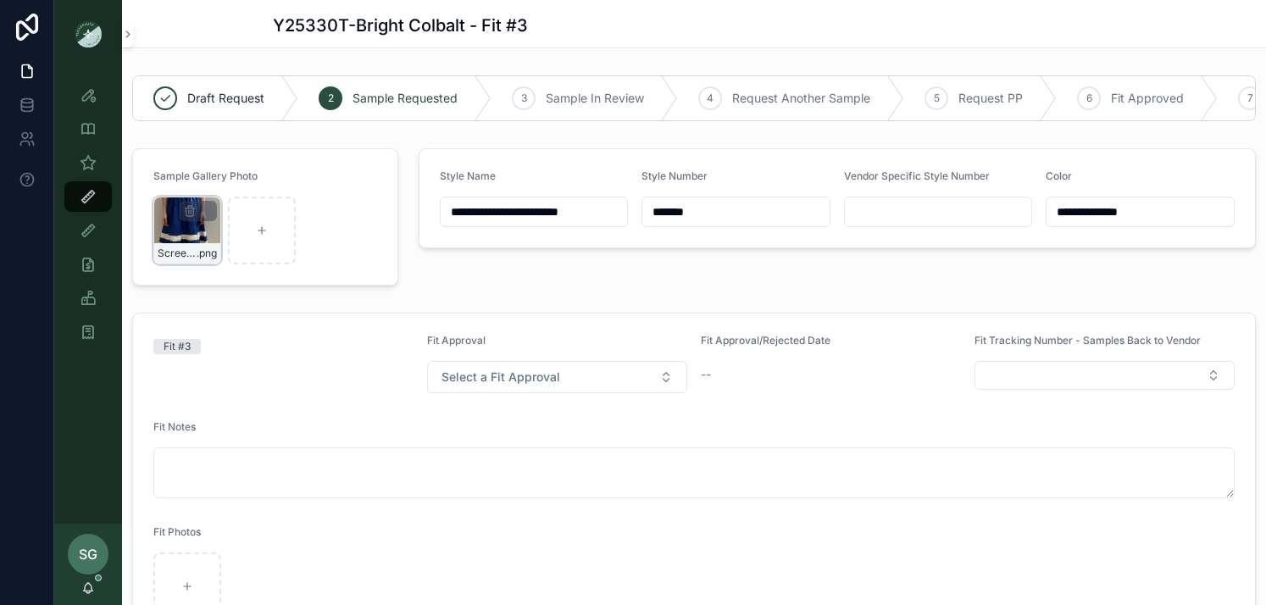
click at [169, 232] on div "Screenshot-2025-09-09-at-1.50.05-PM .png" at bounding box center [187, 231] width 68 height 68
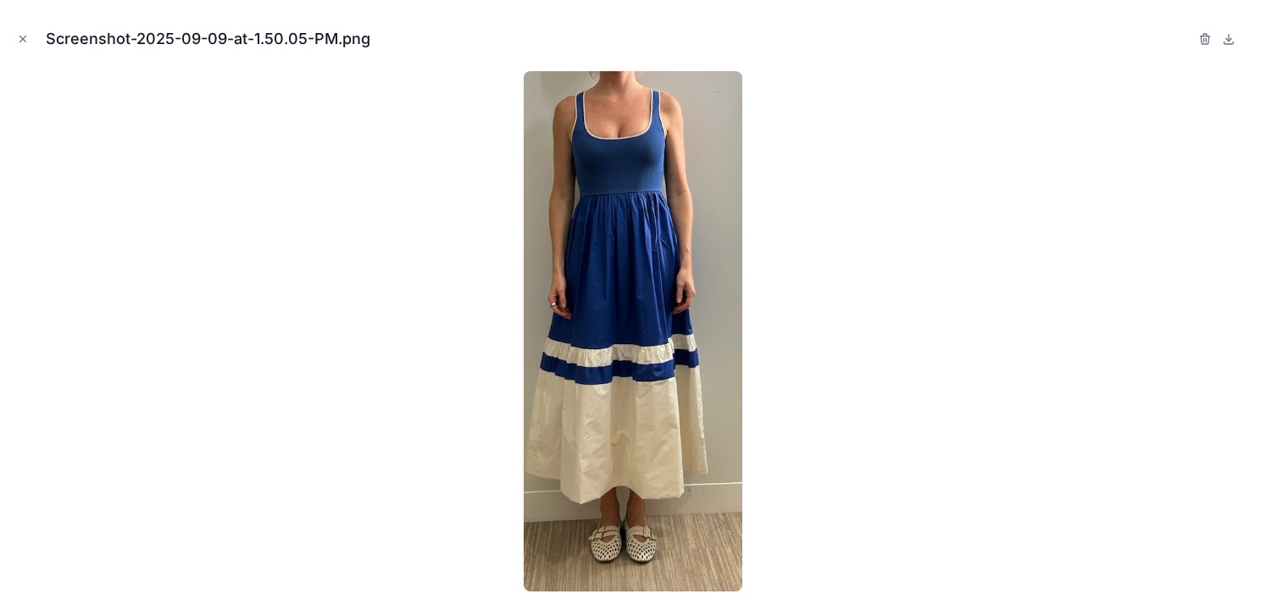
click at [34, 34] on div "Screenshot-2025-09-09-at-1.50.05-PM.png" at bounding box center [633, 39] width 1239 height 51
click at [18, 38] on icon "Close modal" at bounding box center [23, 39] width 12 height 12
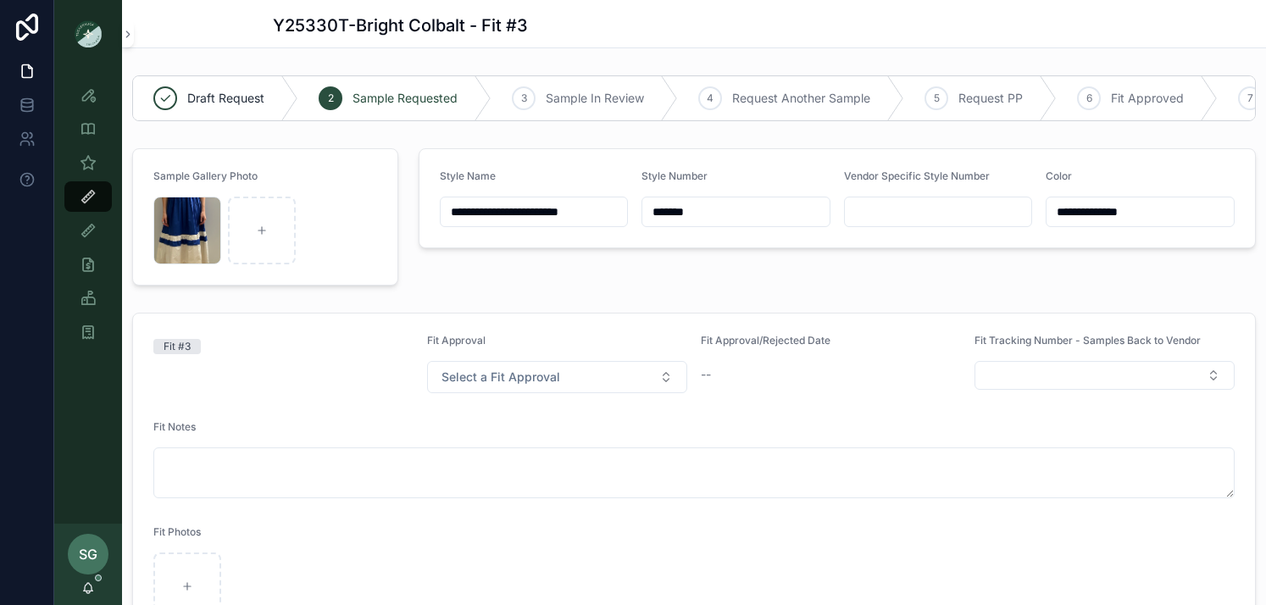
scroll to position [26, 0]
